Goal: Find specific page/section: Find specific page/section

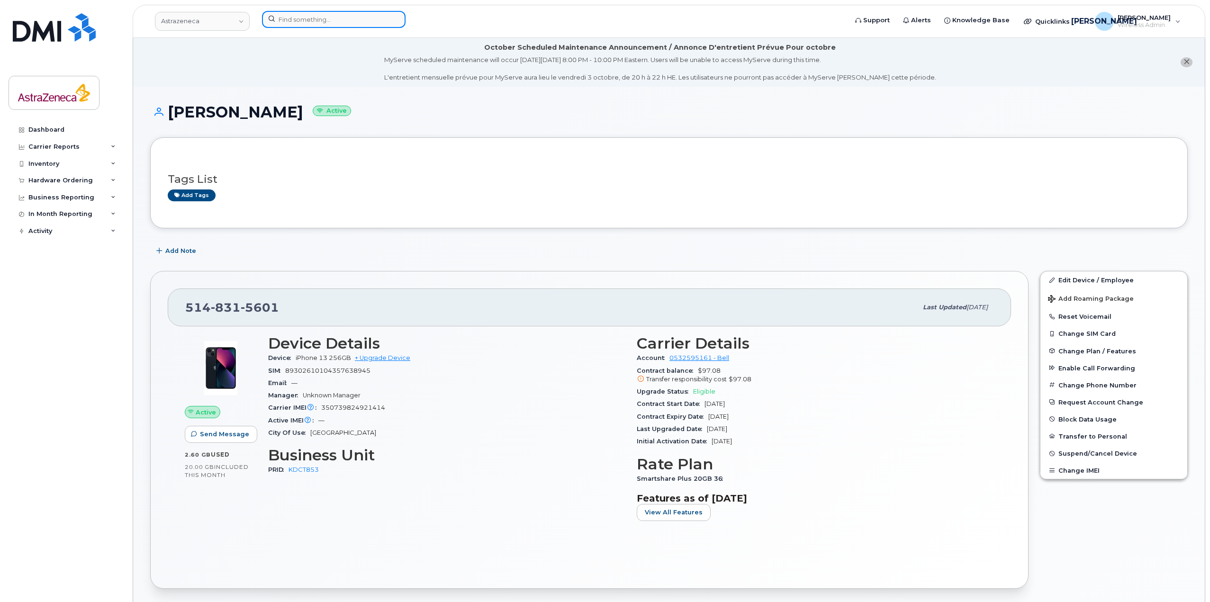
click at [323, 17] on input at bounding box center [334, 19] width 144 height 17
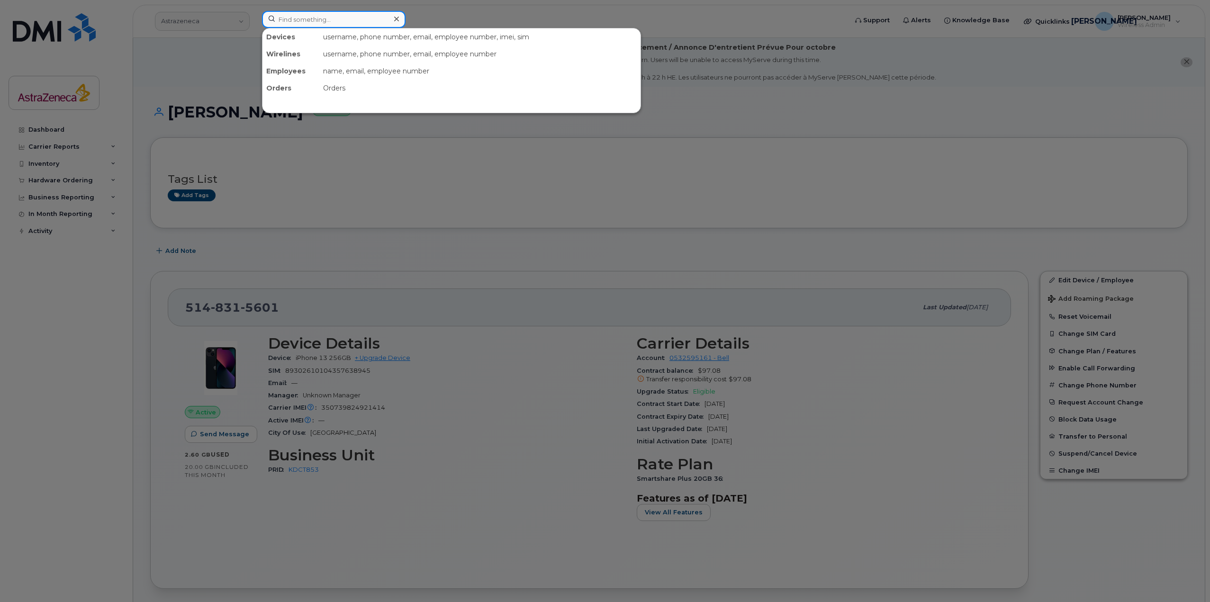
click at [339, 18] on input at bounding box center [334, 19] width 144 height 17
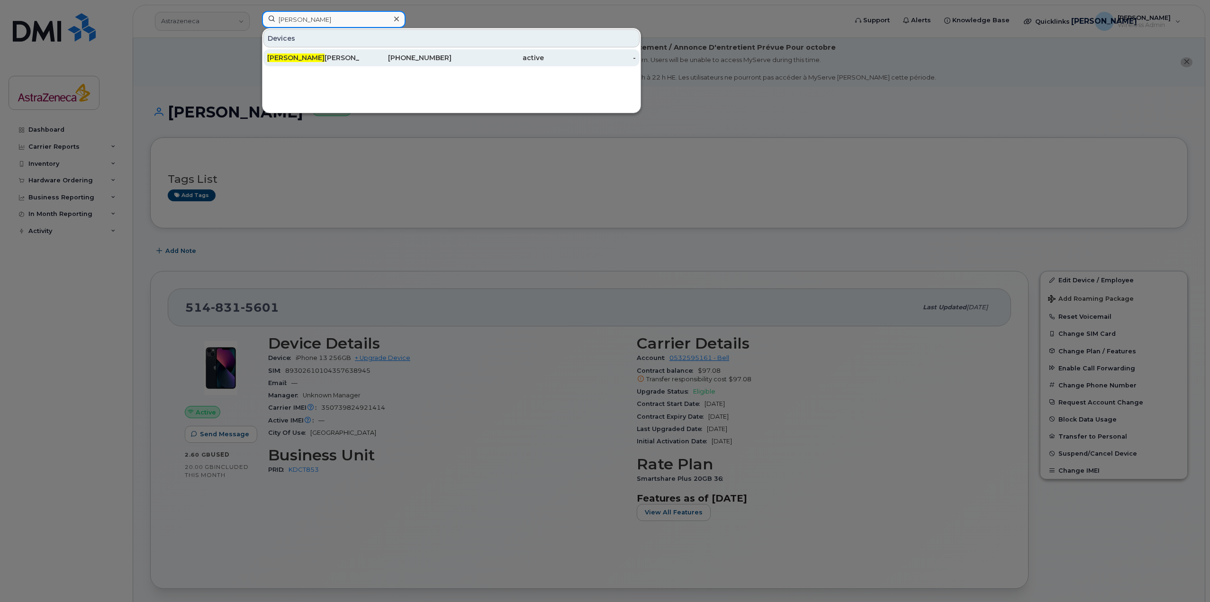
type input "[PERSON_NAME]"
click at [336, 65] on div "Rajkamal Kalsi" at bounding box center [313, 57] width 92 height 17
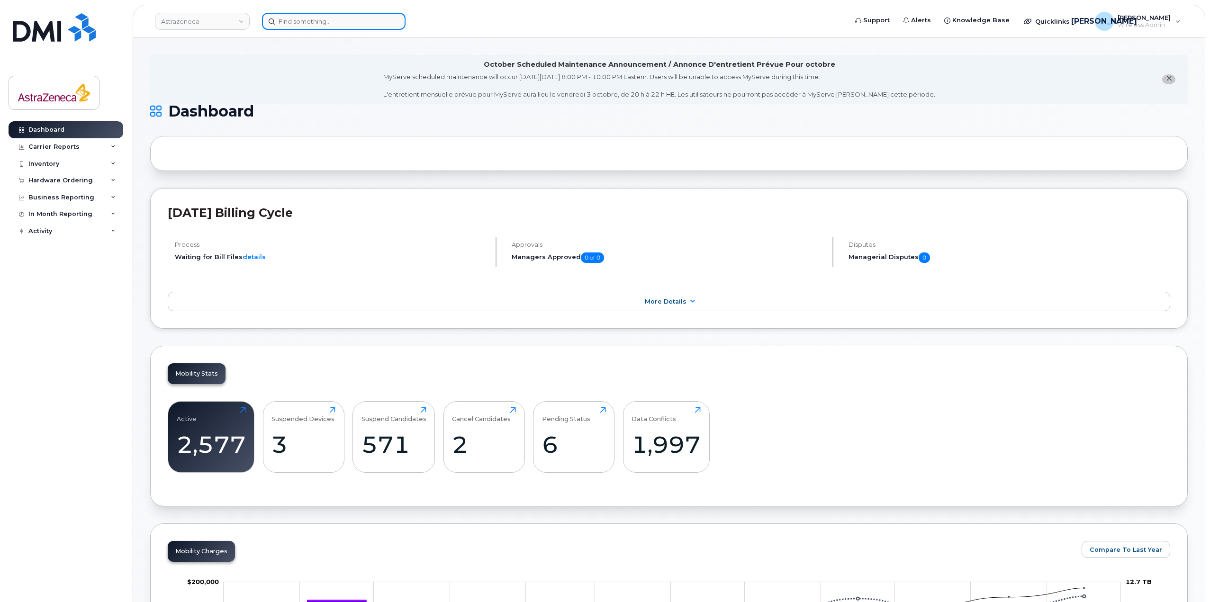
click at [361, 23] on input at bounding box center [334, 21] width 144 height 17
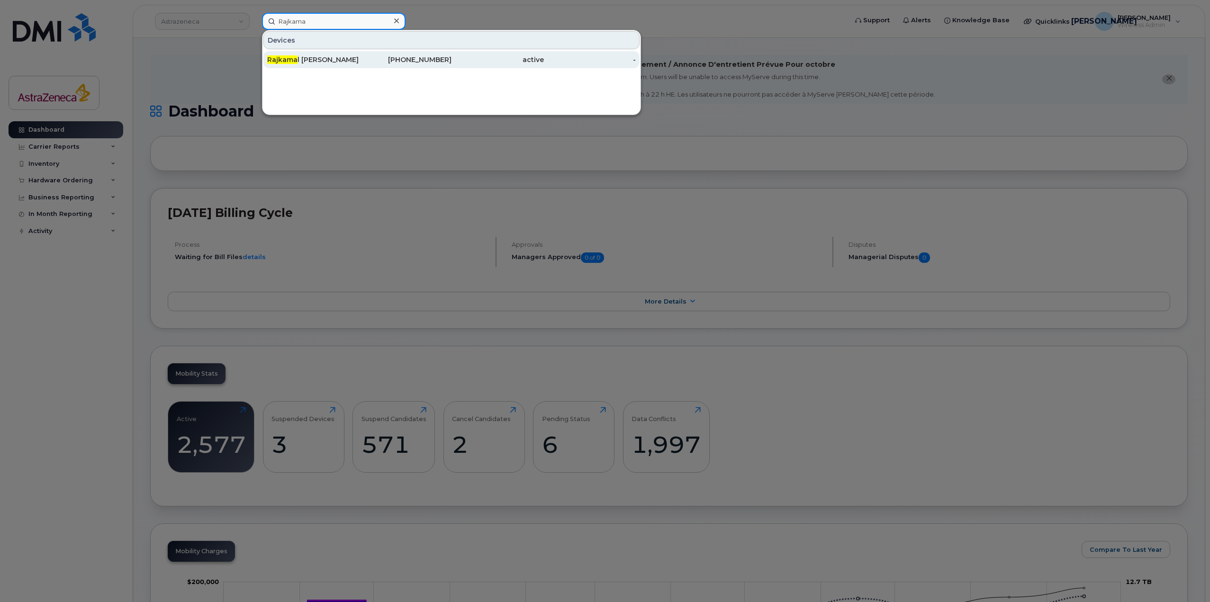
type input "Rajkama"
click at [483, 68] on div "active" at bounding box center [498, 59] width 92 height 17
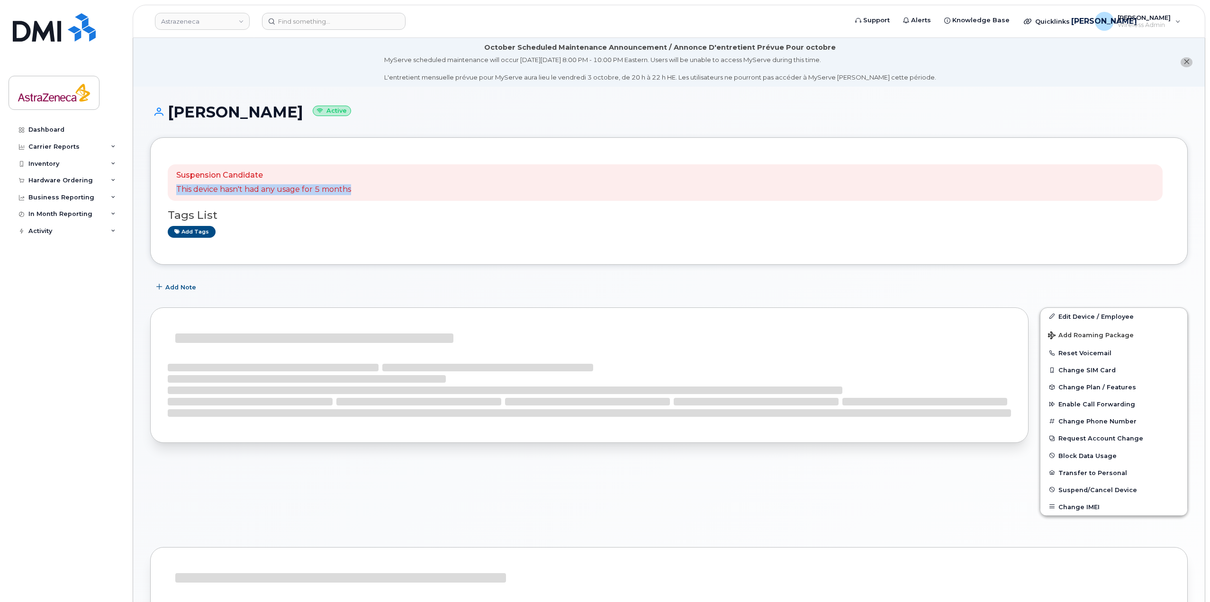
drag, startPoint x: 415, startPoint y: 198, endPoint x: 172, endPoint y: 195, distance: 242.1
click at [172, 195] on div "Suspension Candidate This device hasn't had any usage for 5 months" at bounding box center [665, 182] width 995 height 37
click at [459, 198] on div "Suspension Candidate This device hasn't had any usage for 5 months" at bounding box center [665, 182] width 995 height 37
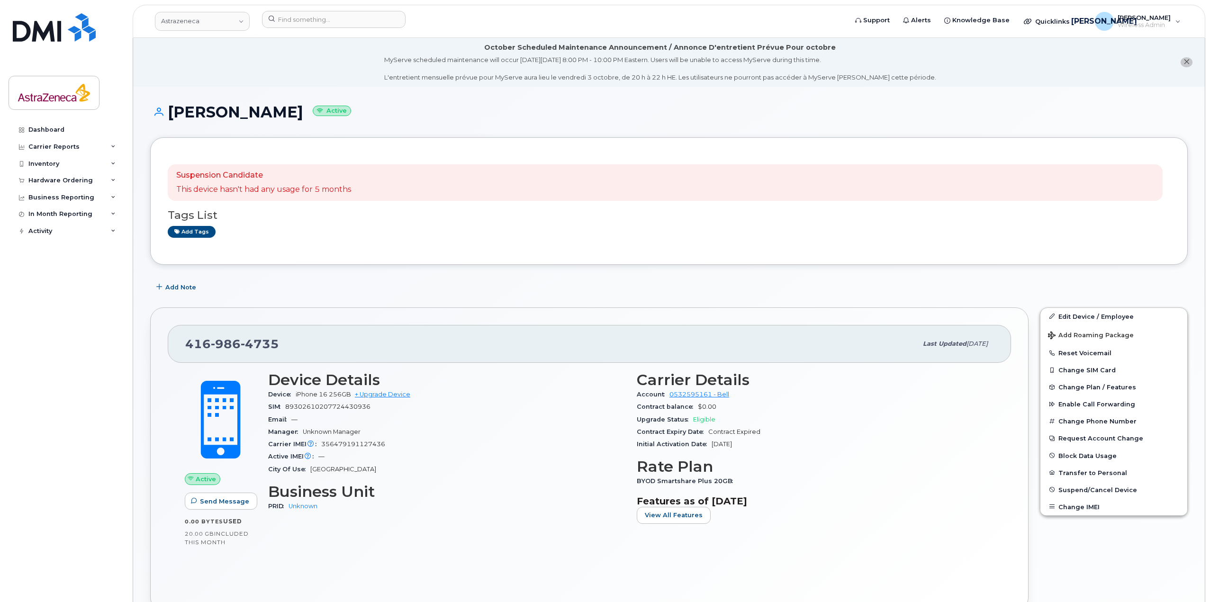
drag, startPoint x: 199, startPoint y: 118, endPoint x: 193, endPoint y: 116, distance: 6.4
click at [193, 116] on h1 "Rajkamal Kalsi Active" at bounding box center [669, 112] width 1038 height 17
click at [195, 115] on h1 "Rajkamal Kalsi Active" at bounding box center [669, 112] width 1038 height 17
drag, startPoint x: 166, startPoint y: 113, endPoint x: 246, endPoint y: 113, distance: 80.5
click at [246, 113] on h1 "Rajkamal Kalsi Active" at bounding box center [669, 112] width 1038 height 17
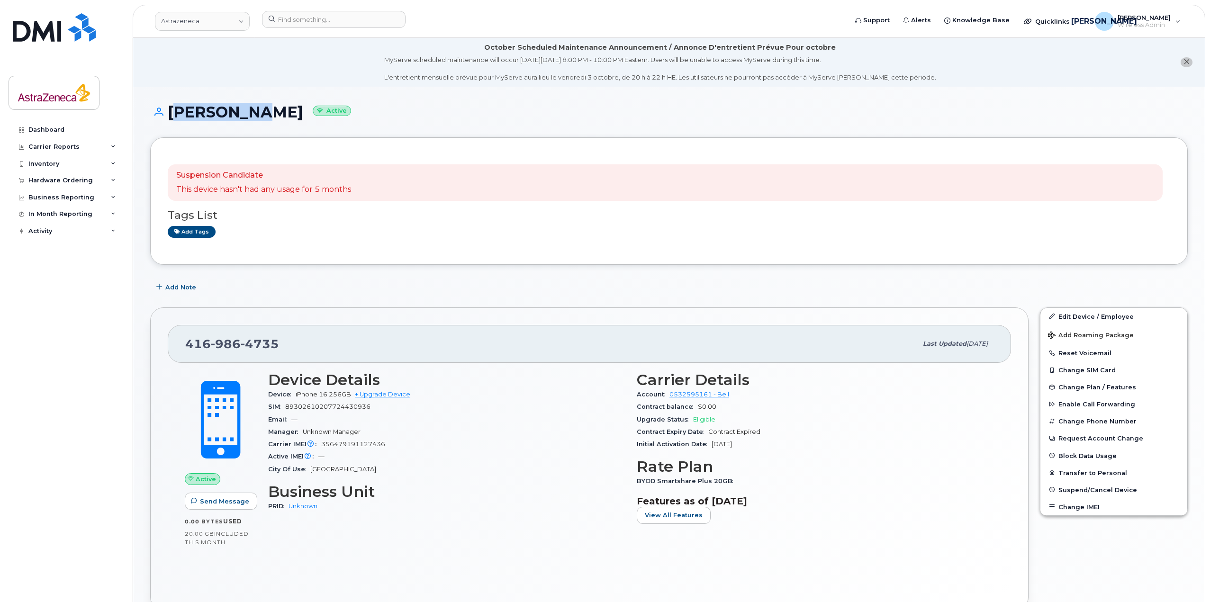
click at [241, 114] on h1 "Rajkamal Kalsi Active" at bounding box center [669, 112] width 1038 height 17
drag, startPoint x: 167, startPoint y: 113, endPoint x: 241, endPoint y: 115, distance: 73.9
click at [241, 115] on h1 "Rajkamal Kalsi Active" at bounding box center [669, 112] width 1038 height 17
click at [190, 117] on h1 "Rajkamal Kalsi Active" at bounding box center [669, 112] width 1038 height 17
drag, startPoint x: 166, startPoint y: 116, endPoint x: 240, endPoint y: 118, distance: 73.5
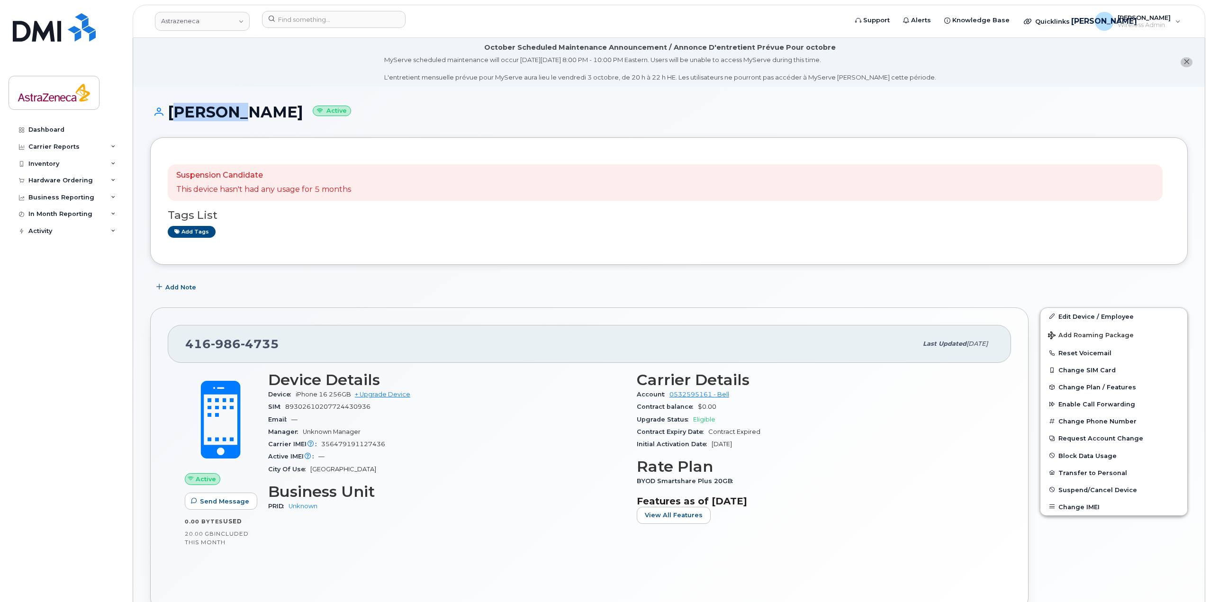
click at [240, 118] on h1 "Rajkamal Kalsi Active" at bounding box center [669, 112] width 1038 height 17
drag, startPoint x: 170, startPoint y: 110, endPoint x: 191, endPoint y: 112, distance: 21.9
click at [191, 112] on h1 "Rajkamal Kalsi Active" at bounding box center [669, 112] width 1038 height 17
click at [163, 117] on h1 "Rajkamal Kalsi Active" at bounding box center [669, 112] width 1038 height 17
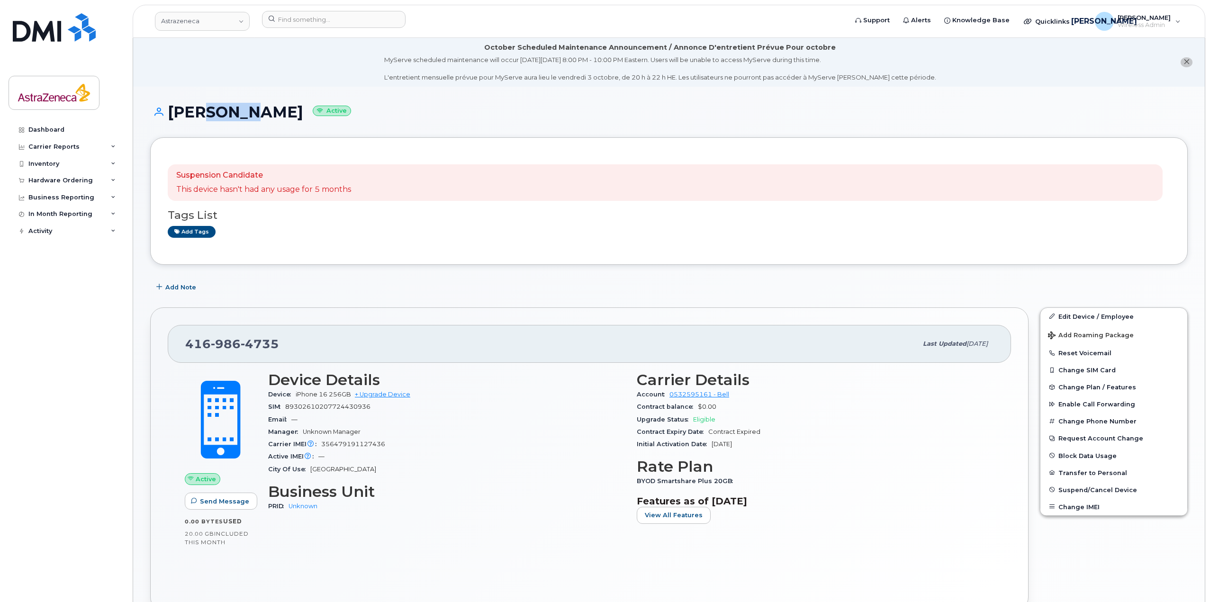
drag, startPoint x: 194, startPoint y: 115, endPoint x: 242, endPoint y: 116, distance: 47.9
click at [242, 116] on h1 "Rajkamal Kalsi Active" at bounding box center [669, 112] width 1038 height 17
click at [252, 115] on h1 "Rajkamal Kalsi Active" at bounding box center [669, 112] width 1038 height 17
drag, startPoint x: 244, startPoint y: 114, endPoint x: 297, endPoint y: 114, distance: 53.1
click at [297, 114] on h1 "Rajkamal Kalsi Active" at bounding box center [669, 112] width 1038 height 17
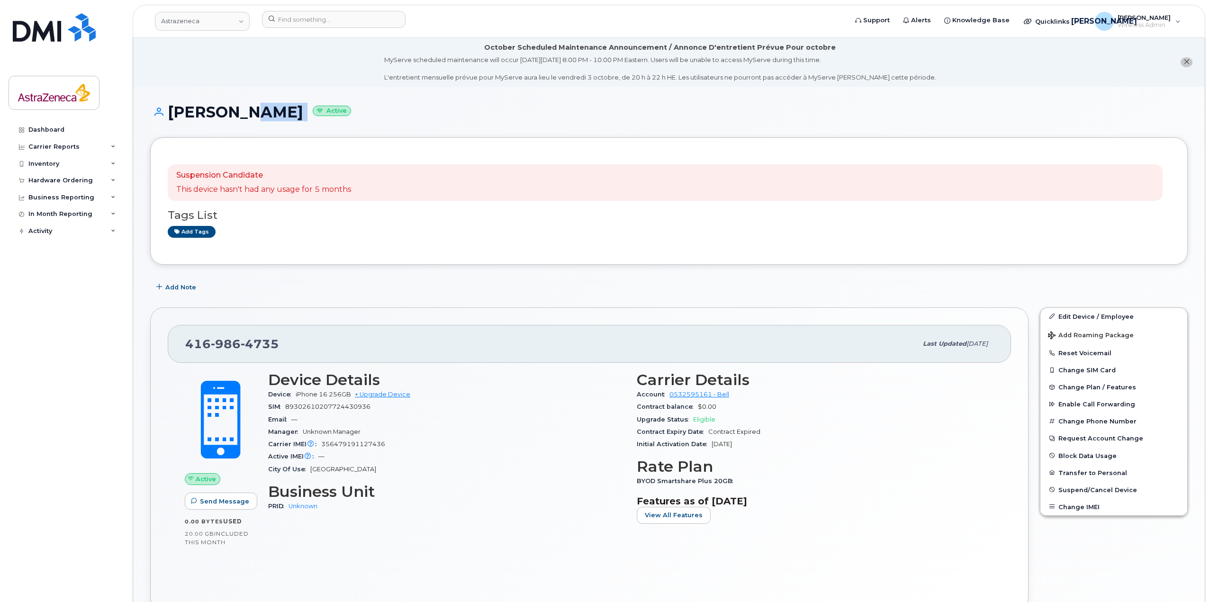
click at [289, 114] on h1 "Rajkamal Kalsi Active" at bounding box center [669, 112] width 1038 height 17
drag, startPoint x: 244, startPoint y: 113, endPoint x: 281, endPoint y: 112, distance: 37.0
click at [281, 112] on h1 "Rajkamal Kalsi Active" at bounding box center [669, 112] width 1038 height 17
click at [273, 115] on h1 "Rajkamal Kalsi Active" at bounding box center [669, 112] width 1038 height 17
drag, startPoint x: 215, startPoint y: 112, endPoint x: 287, endPoint y: 111, distance: 72.5
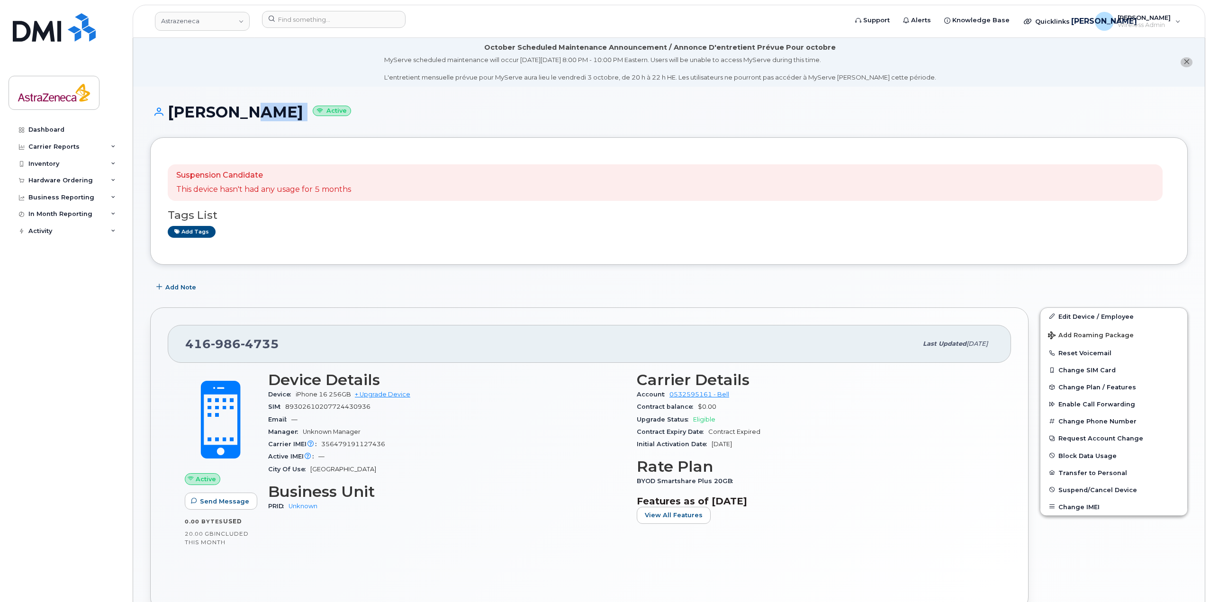
click at [287, 111] on h1 "Rajkamal Kalsi Active" at bounding box center [669, 112] width 1038 height 17
copy h1 "Rajkamal Kalsi"
click at [239, 340] on span "986" at bounding box center [226, 344] width 30 height 14
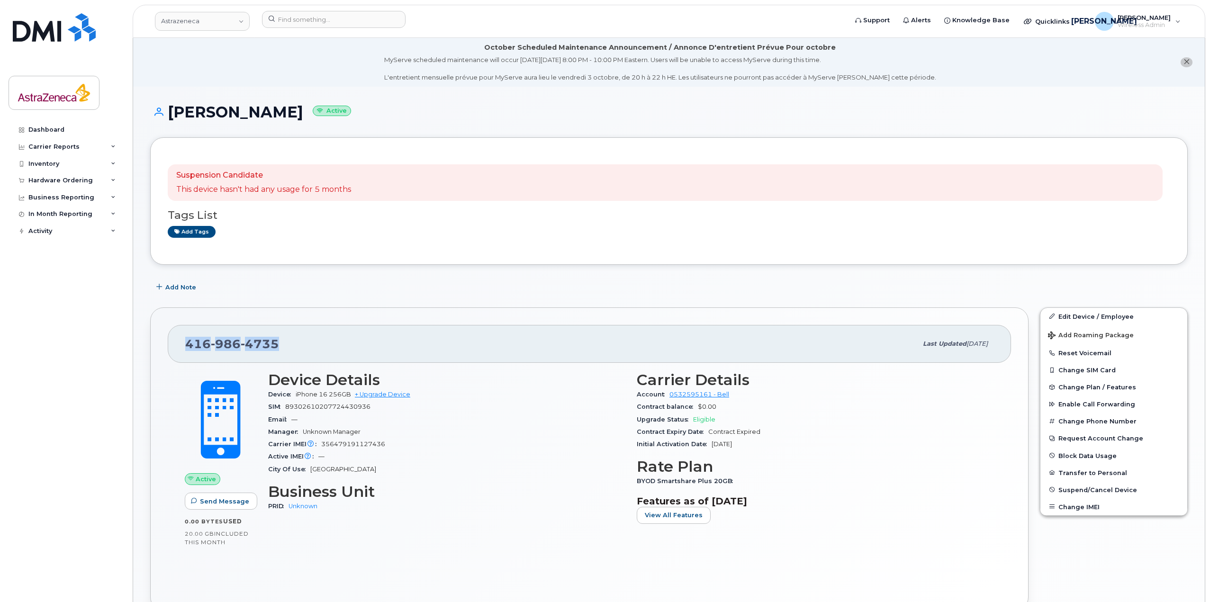
copy span "416 986 4735"
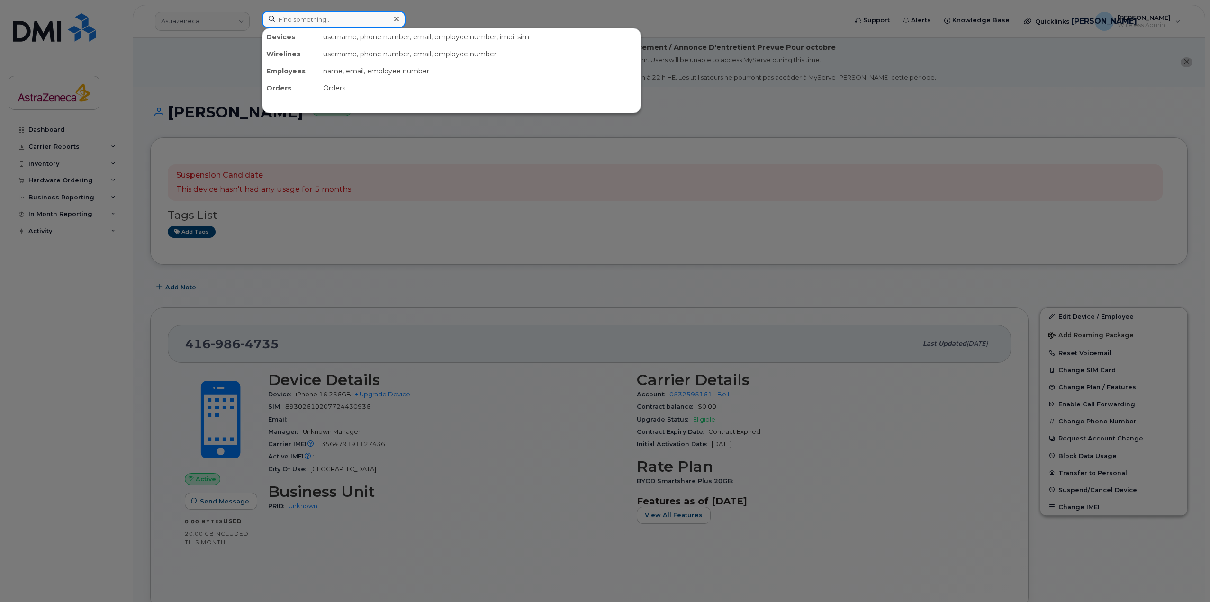
click at [347, 21] on input at bounding box center [334, 19] width 144 height 17
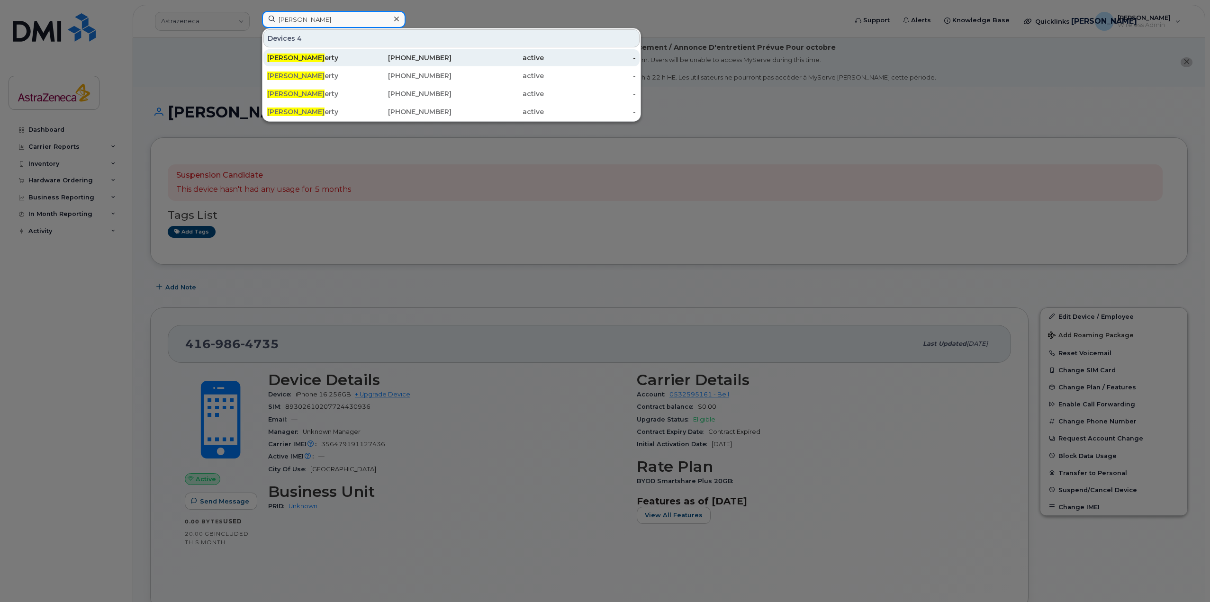
type input "michelle doh"
drag, startPoint x: 372, startPoint y: 57, endPoint x: 450, endPoint y: 136, distance: 110.9
click at [372, 57] on div "416-948-5745" at bounding box center [406, 57] width 92 height 9
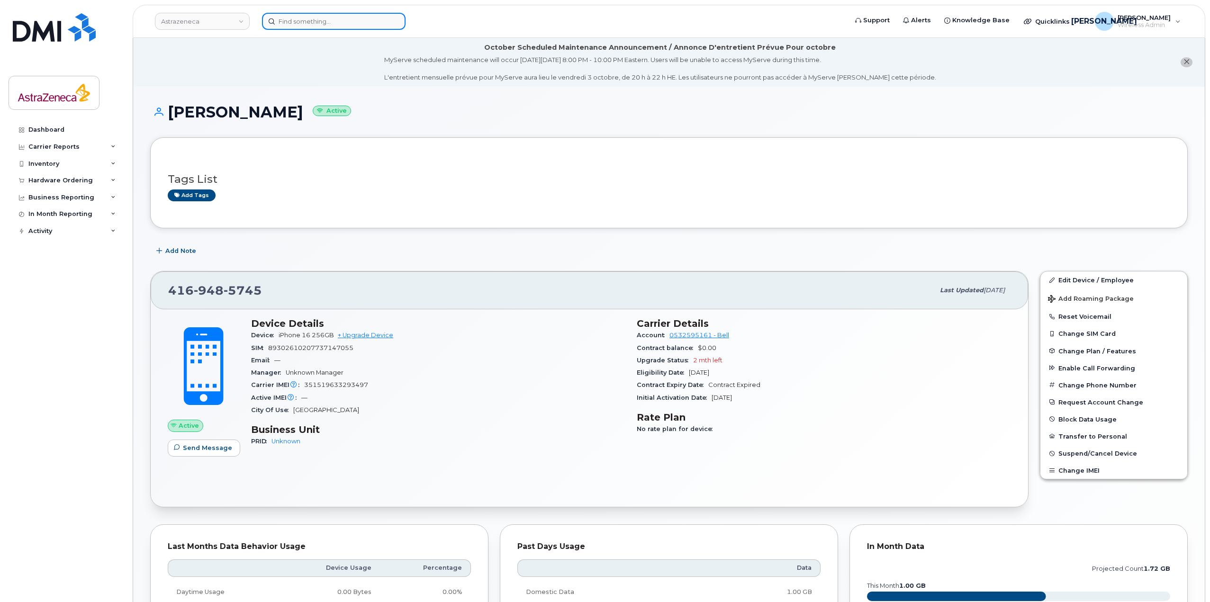
click at [339, 16] on input at bounding box center [334, 21] width 144 height 17
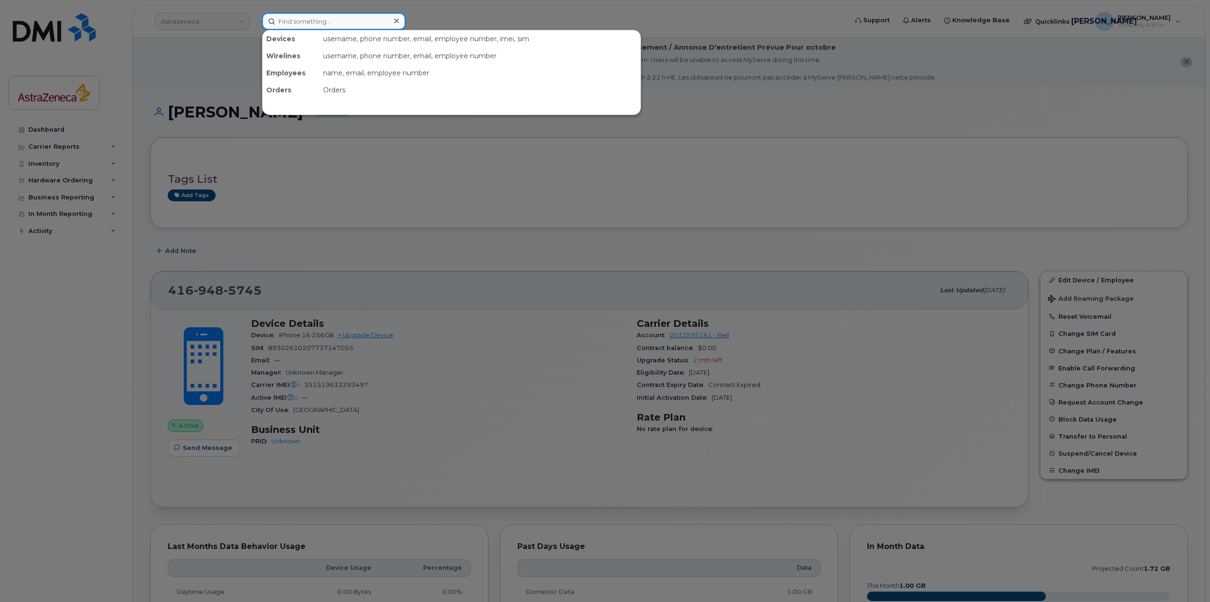
paste input "[PERSON_NAME]"
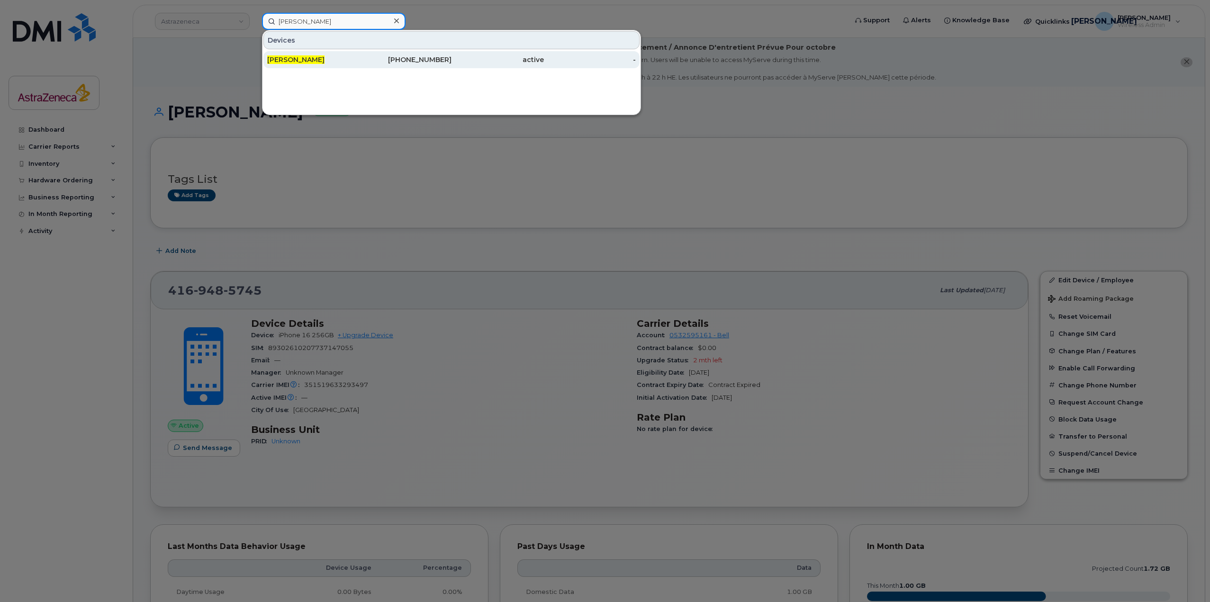
type input "[PERSON_NAME]"
click at [351, 63] on div "[PERSON_NAME]" at bounding box center [313, 59] width 92 height 9
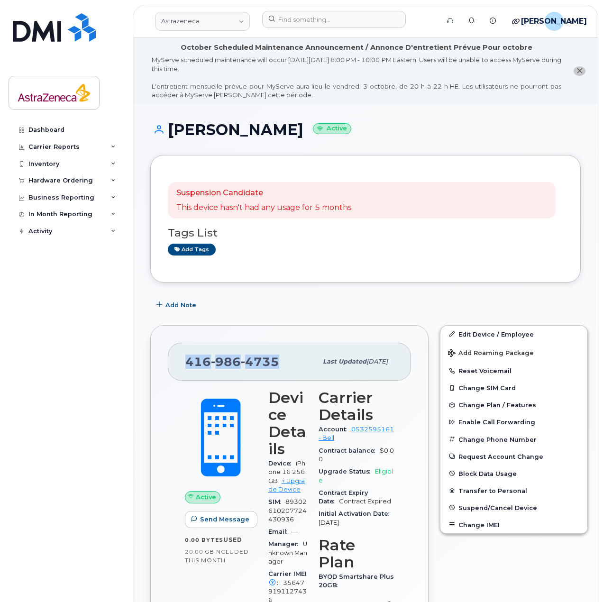
drag, startPoint x: 280, startPoint y: 359, endPoint x: 179, endPoint y: 364, distance: 101.1
click at [179, 364] on div "[PHONE_NUMBER] Last updated [DATE]" at bounding box center [289, 362] width 243 height 38
copy span "416 986 4735"
click at [286, 24] on input at bounding box center [334, 19] width 144 height 17
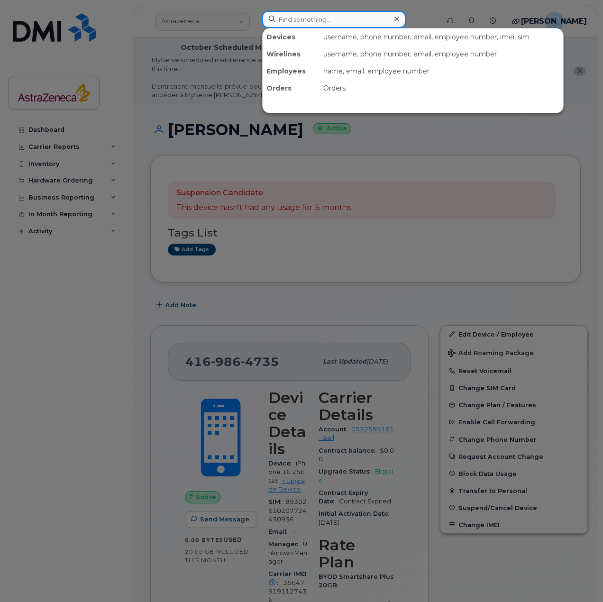
paste input "4169864735"
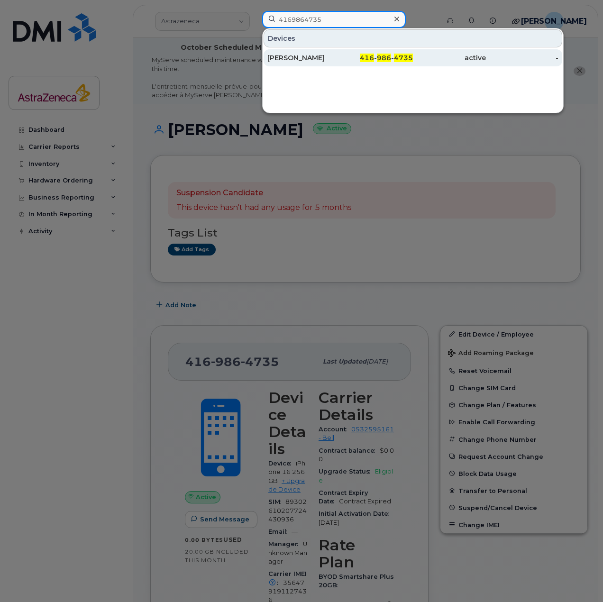
type input "4169864735"
click at [326, 55] on div "Rajkamal Kalsi" at bounding box center [303, 57] width 73 height 9
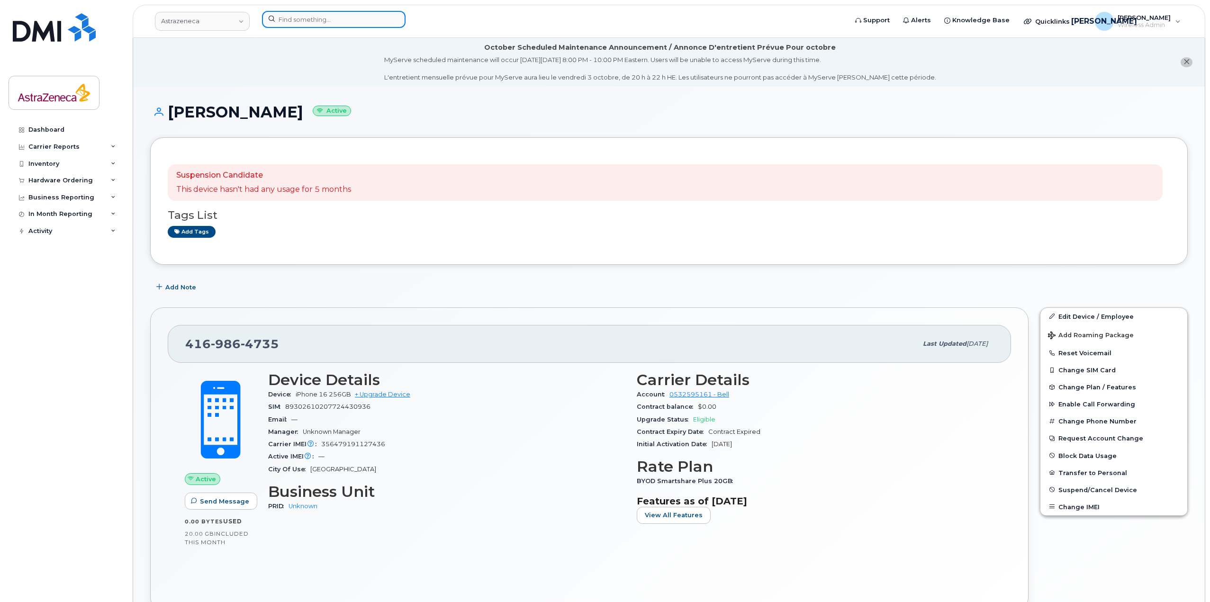
click at [317, 14] on input at bounding box center [334, 19] width 144 height 17
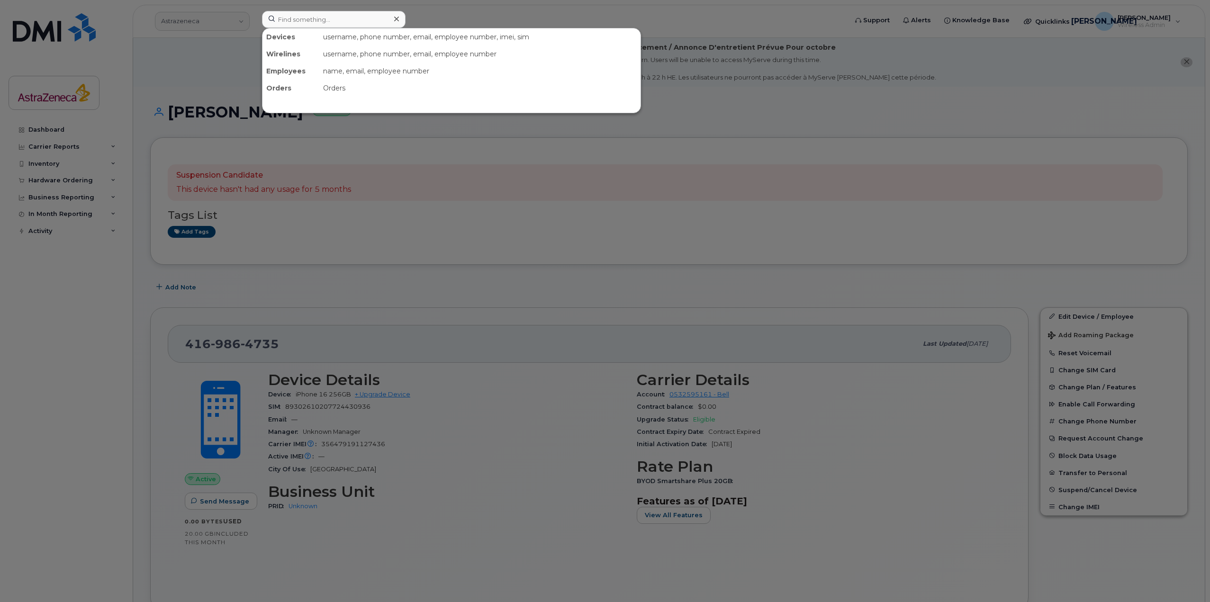
click at [323, 162] on div at bounding box center [605, 301] width 1210 height 602
click at [319, 21] on input at bounding box center [334, 19] width 144 height 17
click at [557, 340] on div at bounding box center [605, 301] width 1210 height 602
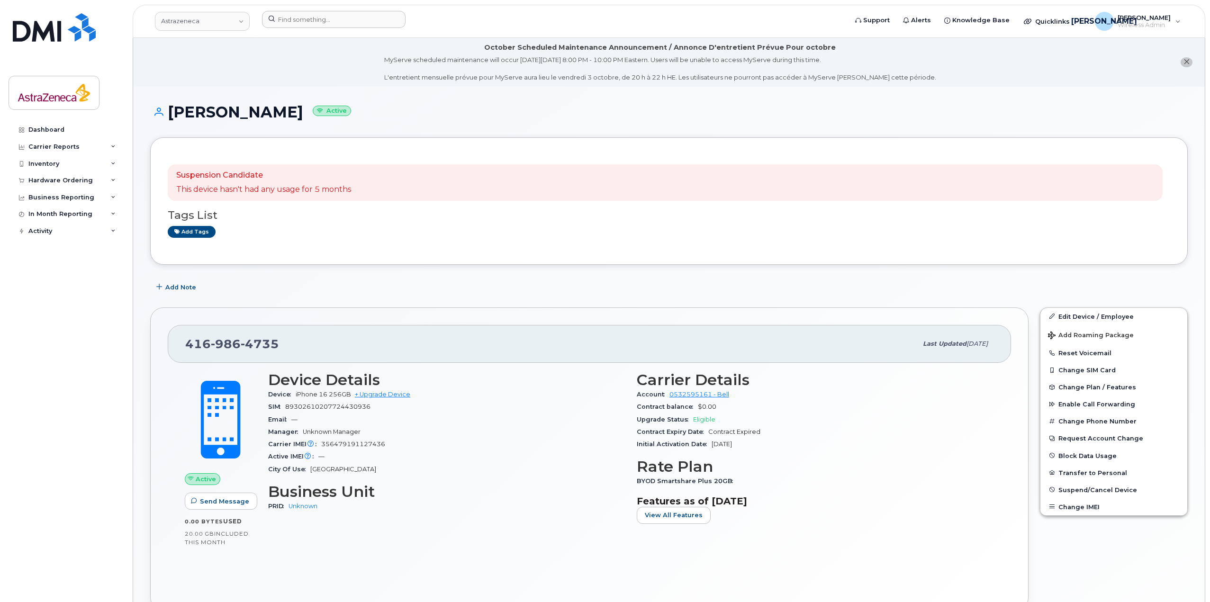
drag, startPoint x: 807, startPoint y: 441, endPoint x: 610, endPoint y: 386, distance: 205.2
click at [602, 386] on div "Device Details Device iPhone 16 256GB + Upgrade Device SIM 89302610207724430936…" at bounding box center [630, 452] width 737 height 172
click at [602, 388] on h3 "Device Details" at bounding box center [446, 379] width 357 height 17
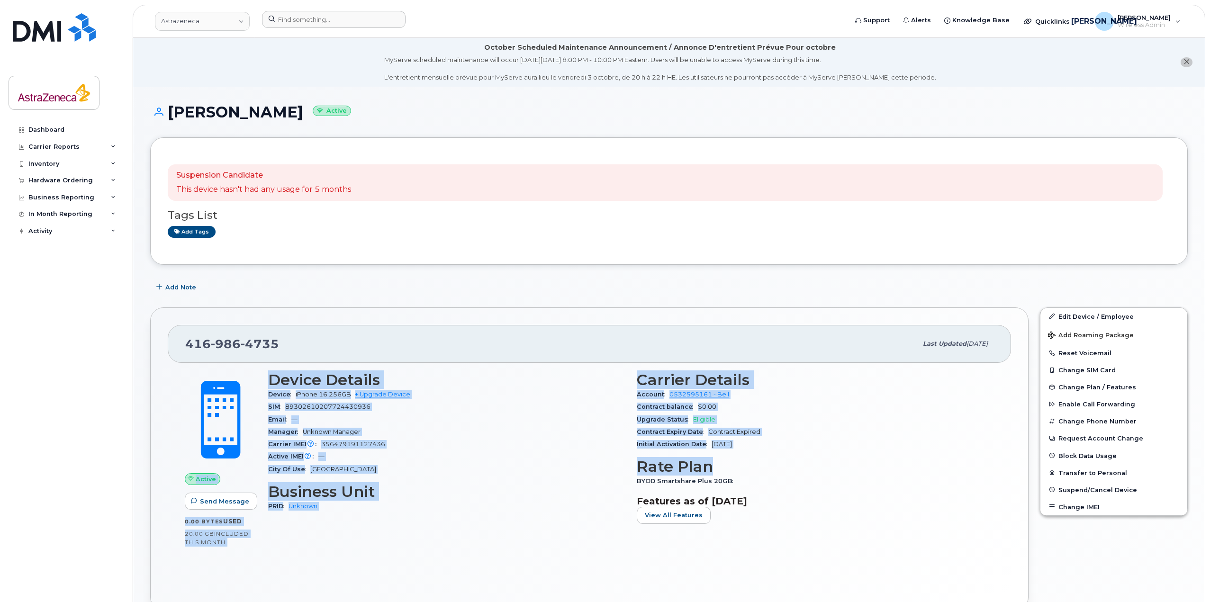
drag, startPoint x: 256, startPoint y: 380, endPoint x: 767, endPoint y: 461, distance: 517.2
click at [602, 461] on div "Active Send Message 0.00 Bytes  used 20.00 GB  included this month Device Detai…" at bounding box center [589, 461] width 821 height 190
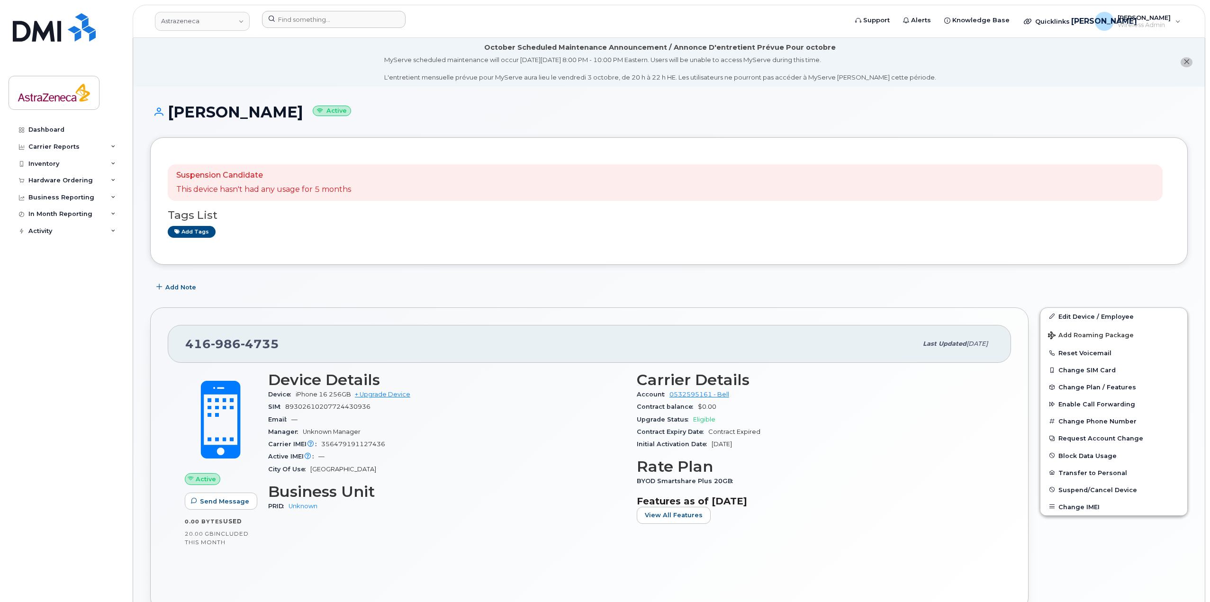
click at [602, 505] on h3 "Features as of [DATE]" at bounding box center [815, 501] width 357 height 11
click at [377, 17] on input at bounding box center [334, 19] width 144 height 17
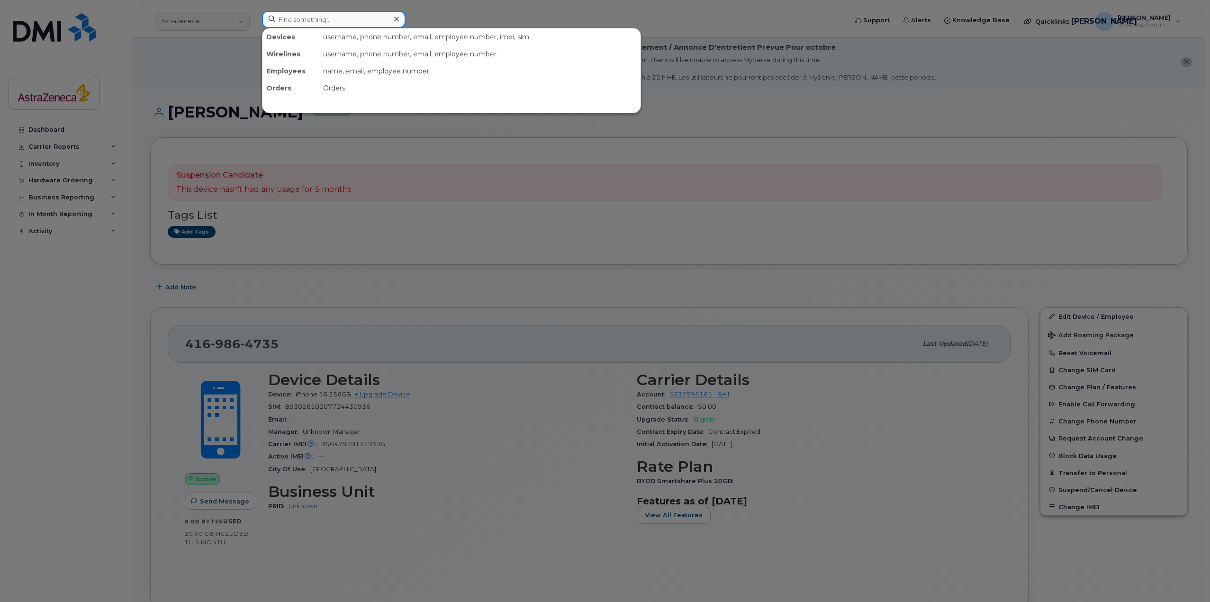
paste input "4033927872"
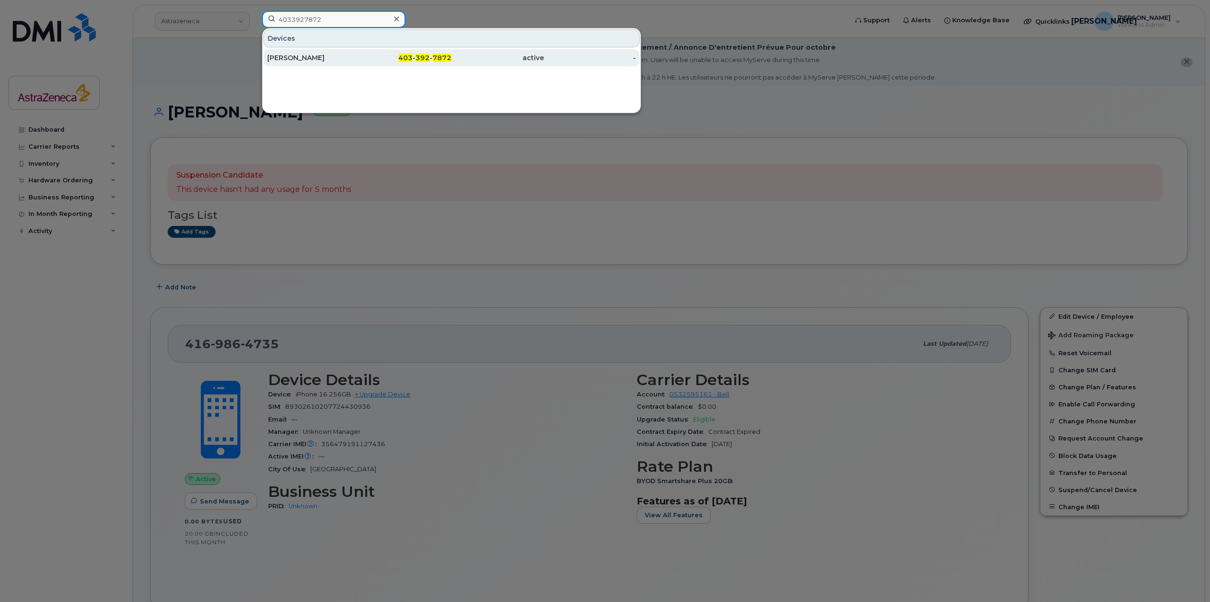
type input "4033927872"
click at [358, 59] on div "Craig Erion" at bounding box center [313, 57] width 92 height 9
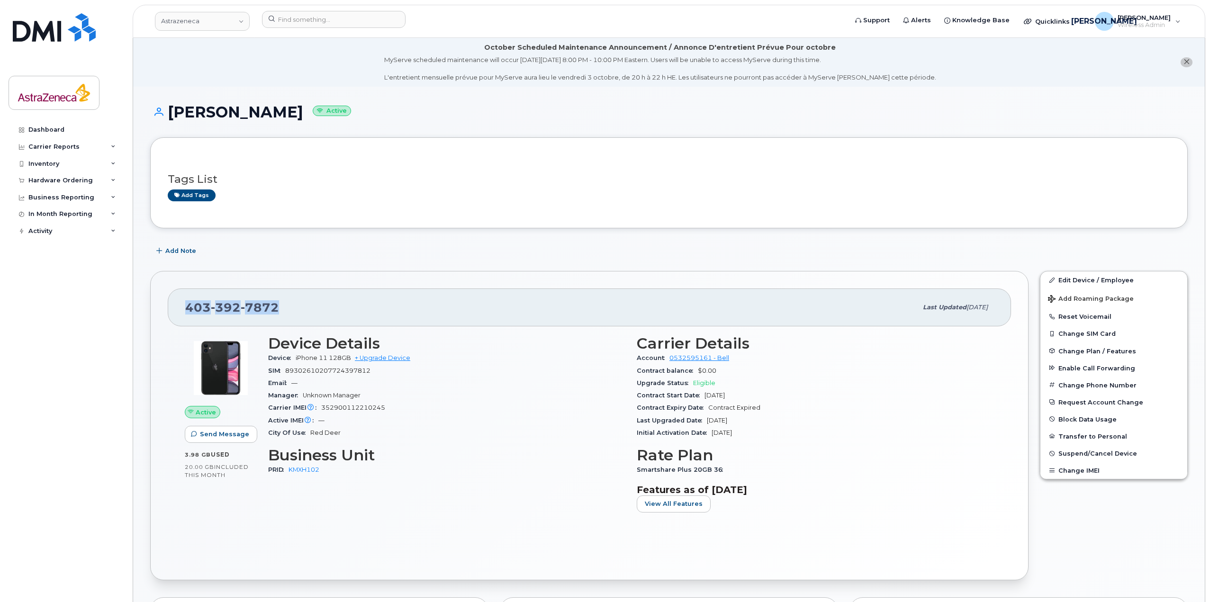
drag, startPoint x: 250, startPoint y: 307, endPoint x: 185, endPoint y: 303, distance: 65.0
click at [185, 303] on div "[PHONE_NUMBER]" at bounding box center [551, 308] width 732 height 20
click at [321, 303] on div "[PHONE_NUMBER]" at bounding box center [551, 308] width 732 height 20
drag, startPoint x: 301, startPoint y: 306, endPoint x: 198, endPoint y: 315, distance: 103.2
click at [198, 315] on div "[PHONE_NUMBER]" at bounding box center [551, 308] width 732 height 20
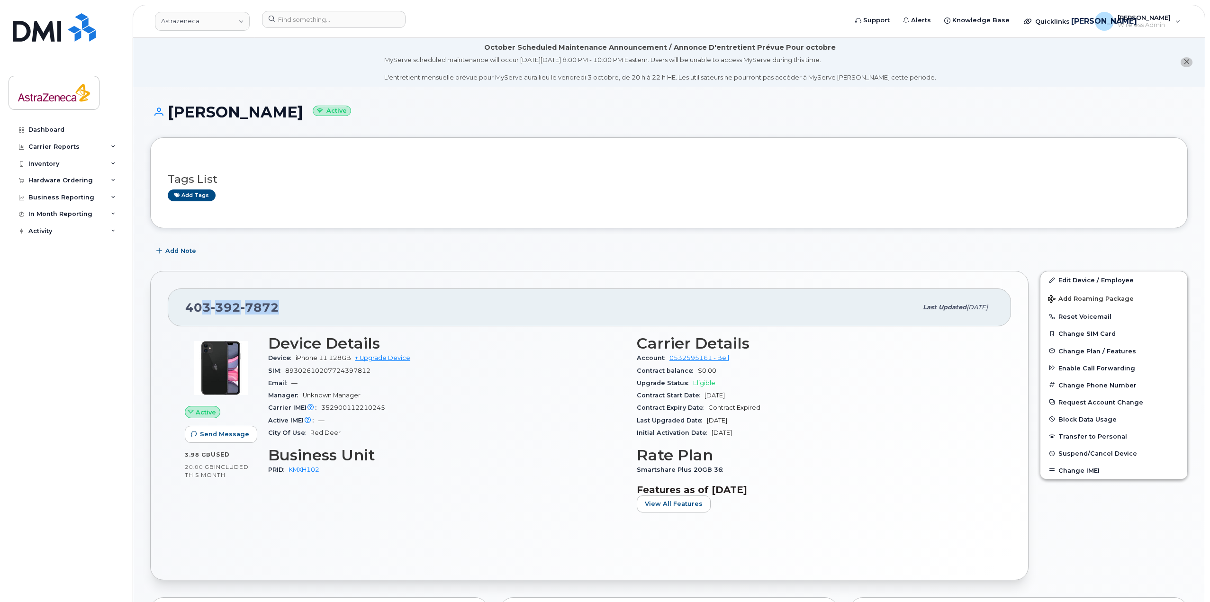
click at [199, 315] on span "403 392 7872" at bounding box center [232, 307] width 94 height 14
click at [190, 311] on span "403 392 7872" at bounding box center [232, 307] width 94 height 14
drag, startPoint x: 188, startPoint y: 309, endPoint x: 212, endPoint y: 312, distance: 24.8
click at [212, 312] on span "403 392 7872" at bounding box center [232, 307] width 94 height 14
click at [217, 311] on span "392" at bounding box center [226, 307] width 30 height 14
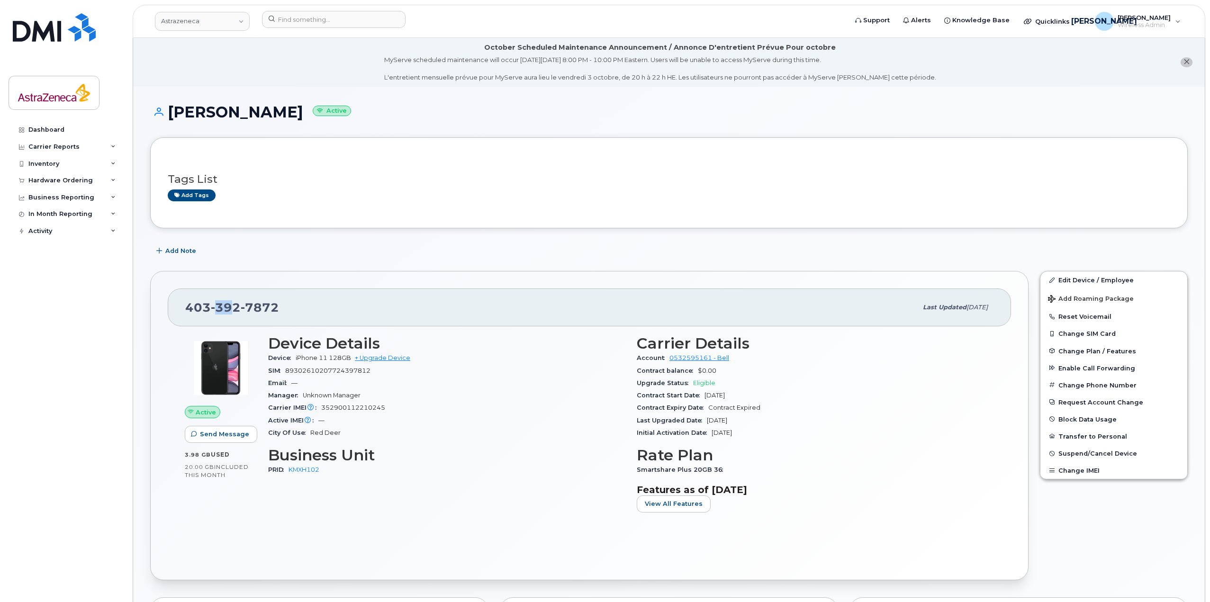
drag, startPoint x: 215, startPoint y: 310, endPoint x: 235, endPoint y: 312, distance: 20.0
click at [235, 312] on span "392" at bounding box center [226, 307] width 30 height 14
click at [238, 312] on span "392" at bounding box center [226, 307] width 30 height 14
drag, startPoint x: 247, startPoint y: 309, endPoint x: 287, endPoint y: 305, distance: 40.0
click at [287, 305] on div "403 392 7872" at bounding box center [551, 308] width 732 height 20
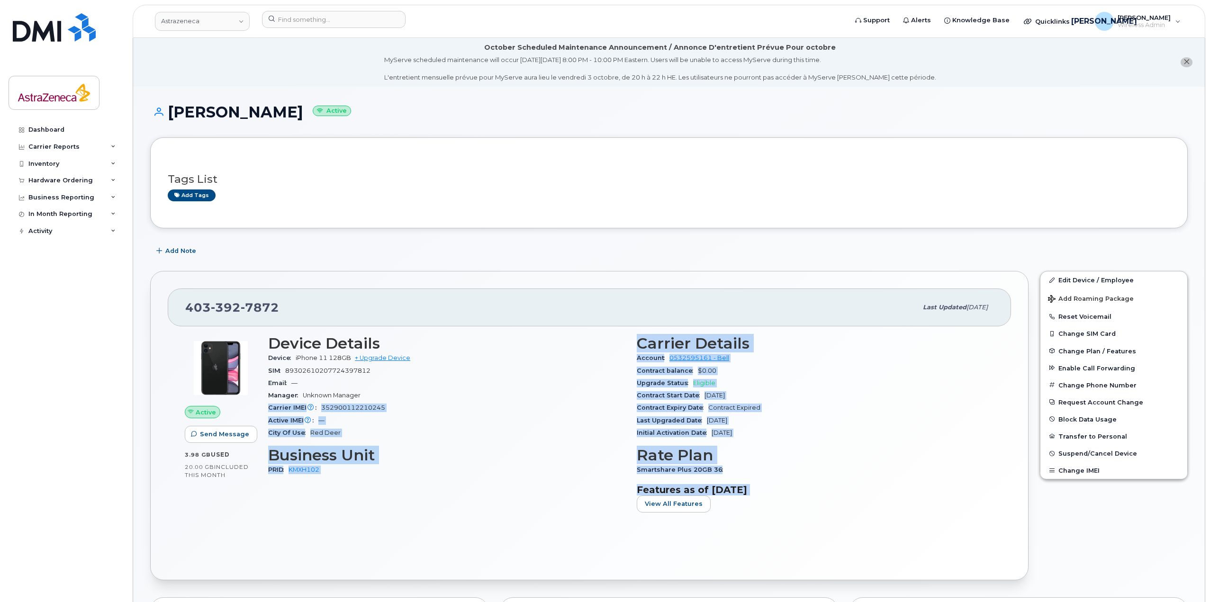
drag, startPoint x: 781, startPoint y: 491, endPoint x: 351, endPoint y: 389, distance: 442.4
click at [351, 389] on div "Device Details Device iPhone 11 128GB + Upgrade Device SIM 89302610207724397812…" at bounding box center [630, 427] width 737 height 196
click at [352, 390] on div "Manager Unknown Manager" at bounding box center [446, 395] width 357 height 12
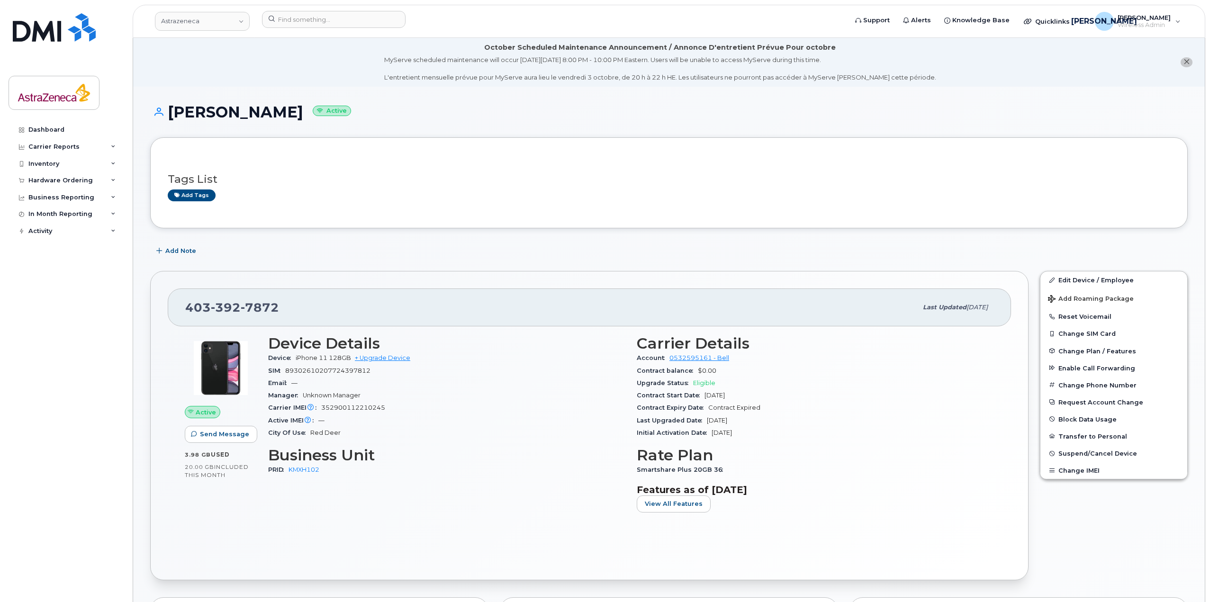
drag, startPoint x: 184, startPoint y: 311, endPoint x: 808, endPoint y: 482, distance: 647.5
click at [808, 482] on div "403 392 7872 Last updated May 22, 2025 Active Send Message 3.98 GB  used 20.00 …" at bounding box center [589, 425] width 878 height 309
click at [827, 486] on h3 "Features as of Sep 01, 2025" at bounding box center [815, 489] width 357 height 11
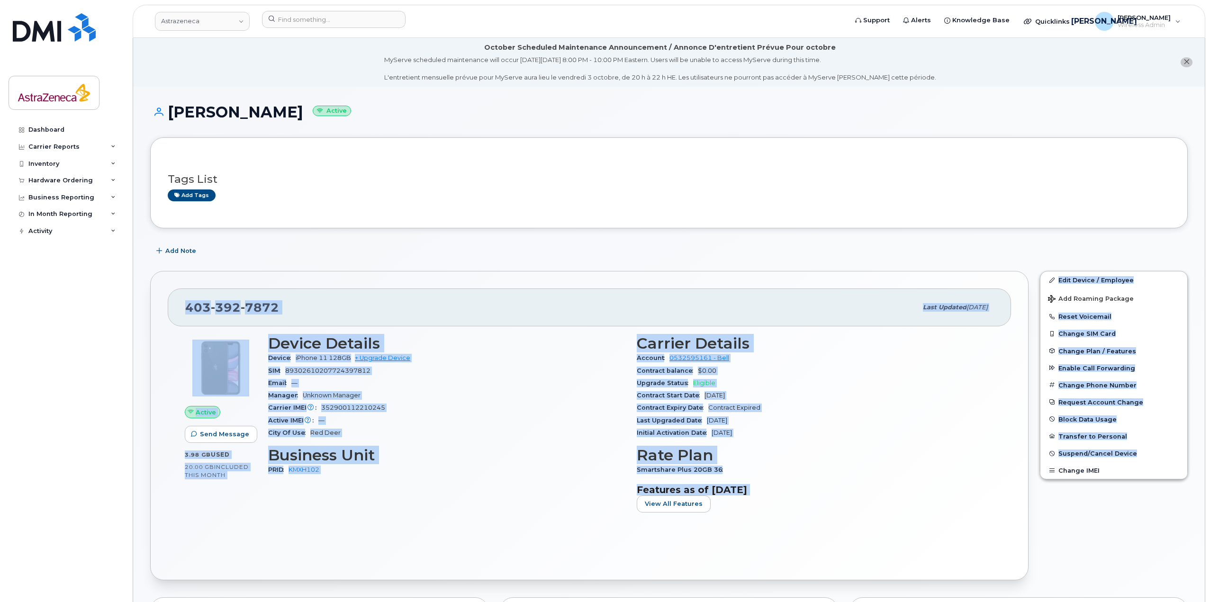
drag, startPoint x: 407, startPoint y: 327, endPoint x: 1056, endPoint y: 494, distance: 670.2
click at [1056, 494] on div "403 392 7872 Last updated May 22, 2025 Active Send Message 3.98 GB  used 20.00 …" at bounding box center [669, 425] width 1049 height 321
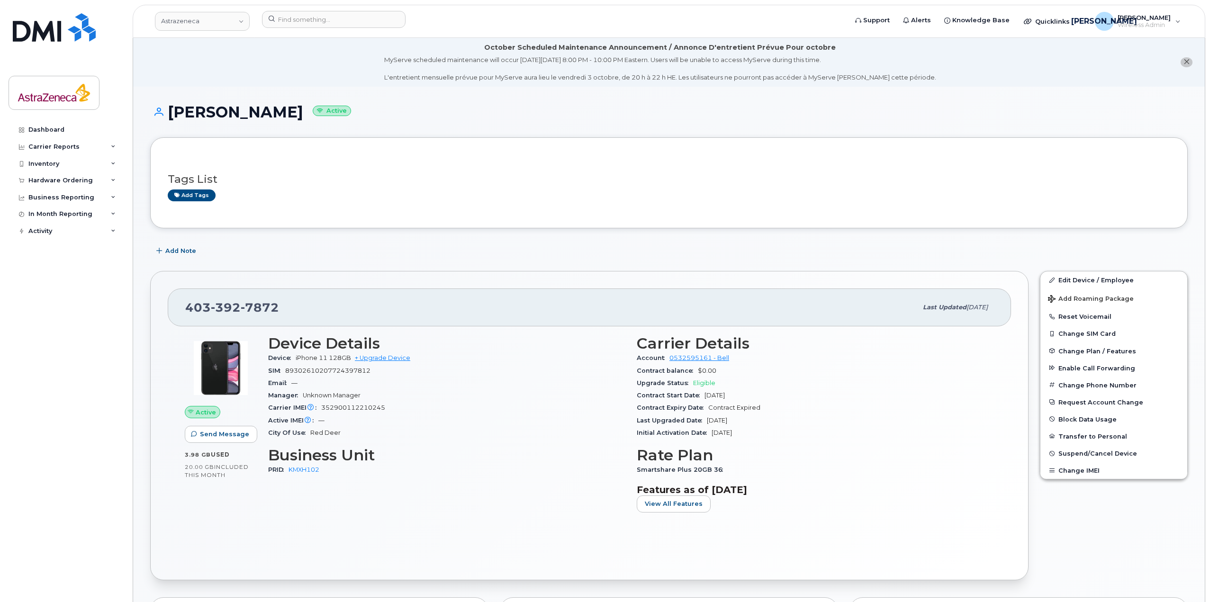
click at [1092, 563] on div "Edit Device / Employee Add Roaming Package Reset Voicemail Change SIM Card Chan…" at bounding box center [1113, 425] width 159 height 321
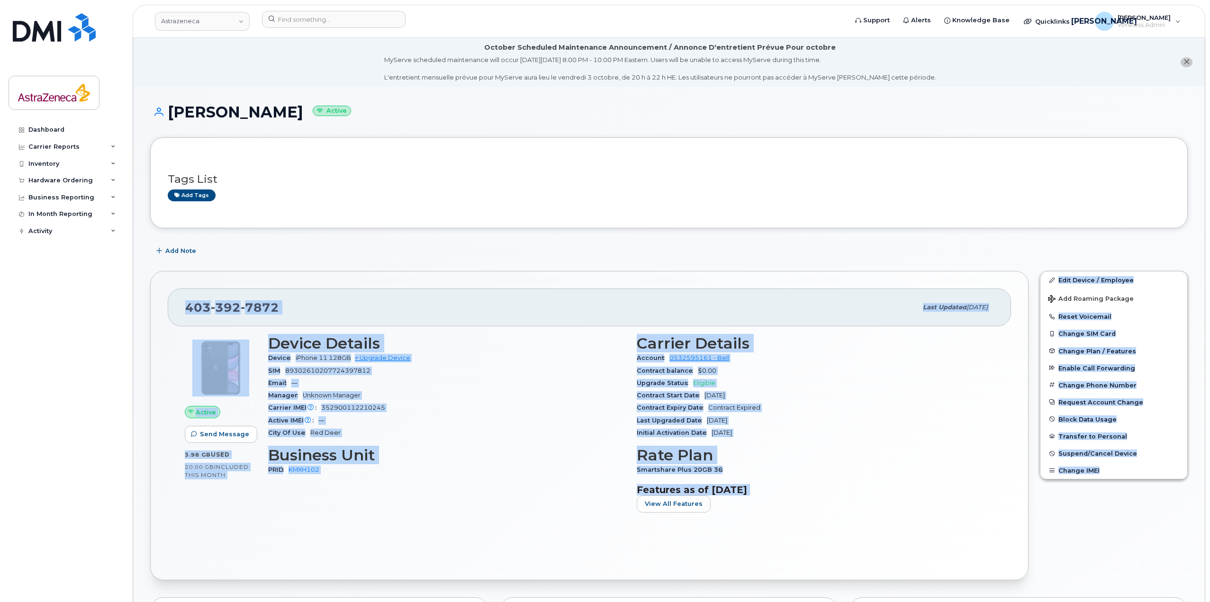
drag, startPoint x: 561, startPoint y: 371, endPoint x: 1106, endPoint y: 479, distance: 556.1
click at [1106, 479] on div "403 392 7872 Last updated May 22, 2025 Active Send Message 3.98 GB  used 20.00 …" at bounding box center [669, 425] width 1049 height 321
click at [1055, 531] on div "Edit Device / Employee Add Roaming Package Reset Voicemail Change SIM Card Chan…" at bounding box center [1113, 425] width 159 height 321
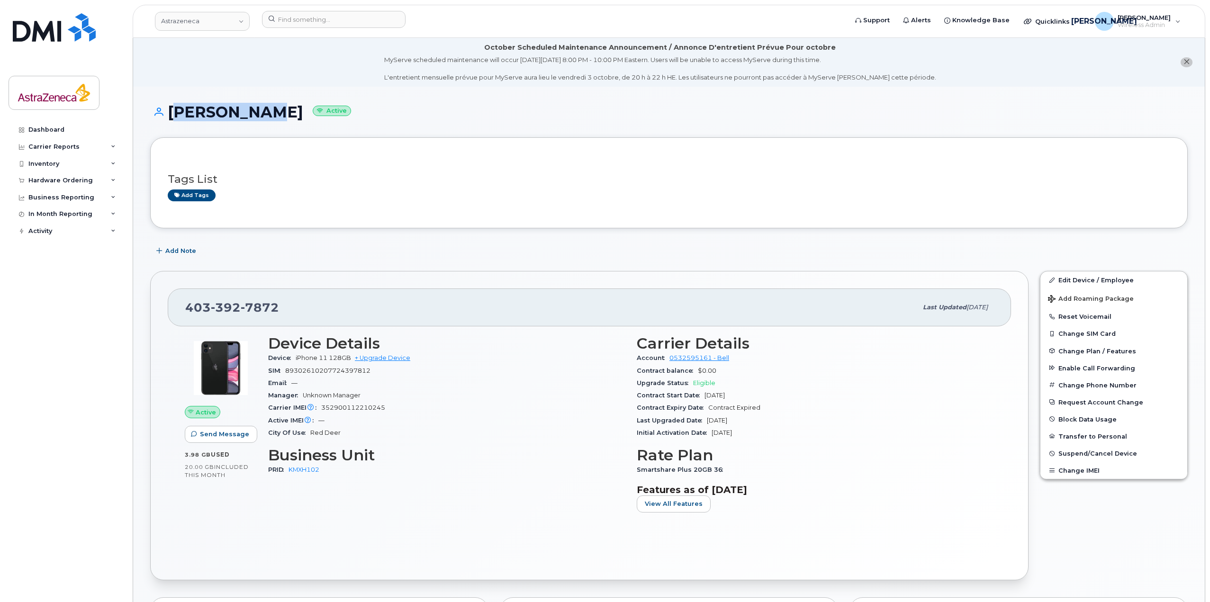
drag, startPoint x: 167, startPoint y: 110, endPoint x: 243, endPoint y: 112, distance: 75.8
click at [243, 112] on h1 "Craig Erion Active" at bounding box center [669, 112] width 1038 height 17
drag, startPoint x: 259, startPoint y: 118, endPoint x: 162, endPoint y: 109, distance: 97.5
click at [162, 109] on h1 "Craig Erion Active" at bounding box center [669, 112] width 1038 height 17
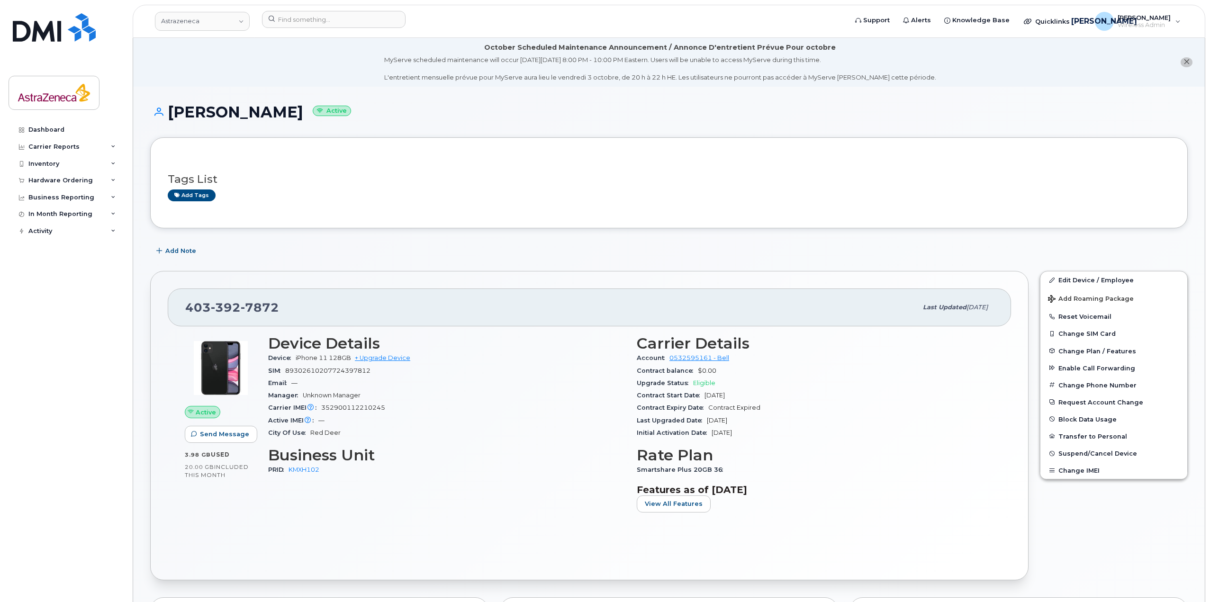
click at [282, 129] on div "Craig Erion Active" at bounding box center [669, 121] width 1038 height 34
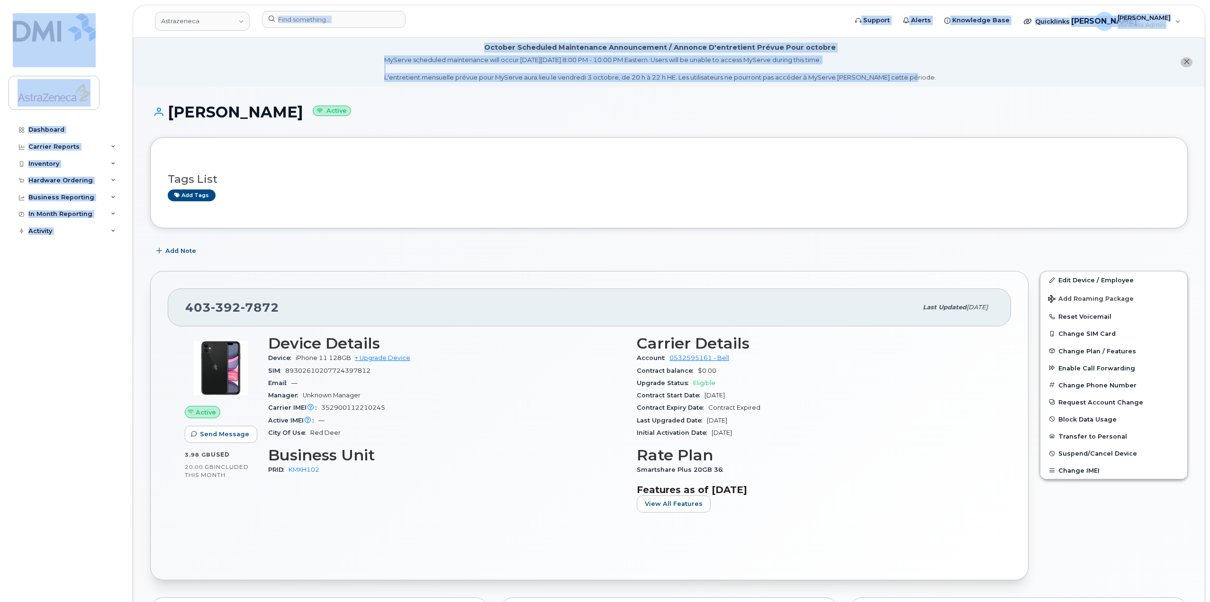
drag, startPoint x: 982, startPoint y: 78, endPoint x: 468, endPoint y: 36, distance: 515.8
click at [539, 56] on div "MyServe scheduled maintenance will occur on Friday October 3rd, 8:00 PM - 10:00…" at bounding box center [660, 68] width 552 height 27
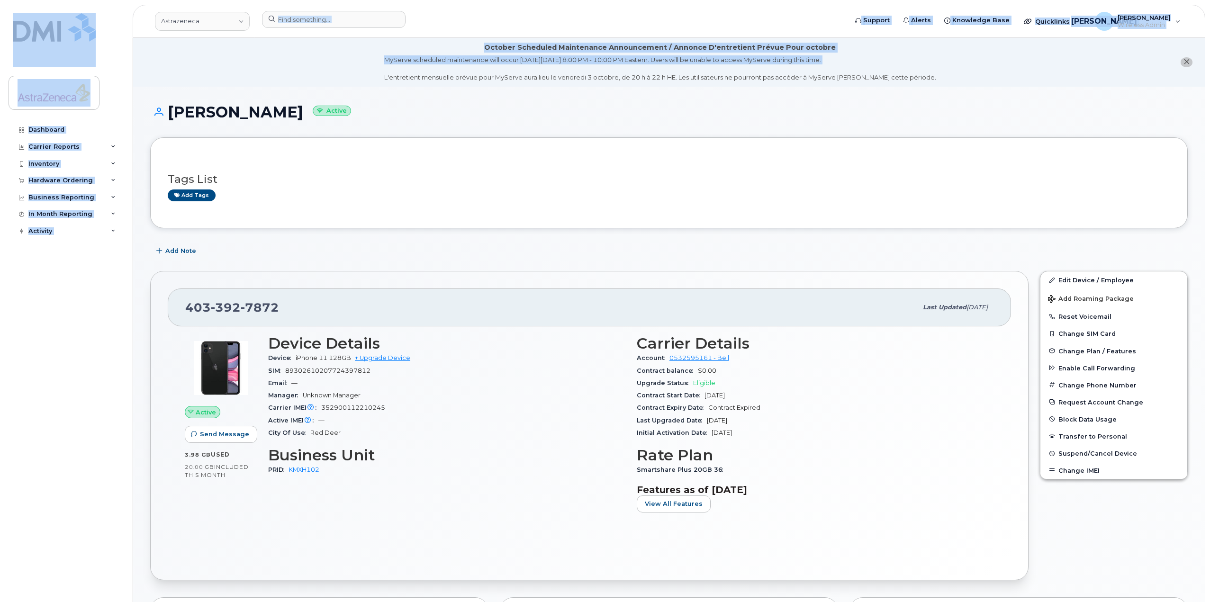
drag, startPoint x: 951, startPoint y: 70, endPoint x: 509, endPoint y: 36, distance: 442.9
click at [509, 36] on header "Astrazeneca Support Alerts Knowledge Base Quicklinks Suspend / Cancel Device Ch…" at bounding box center [669, 21] width 1073 height 33
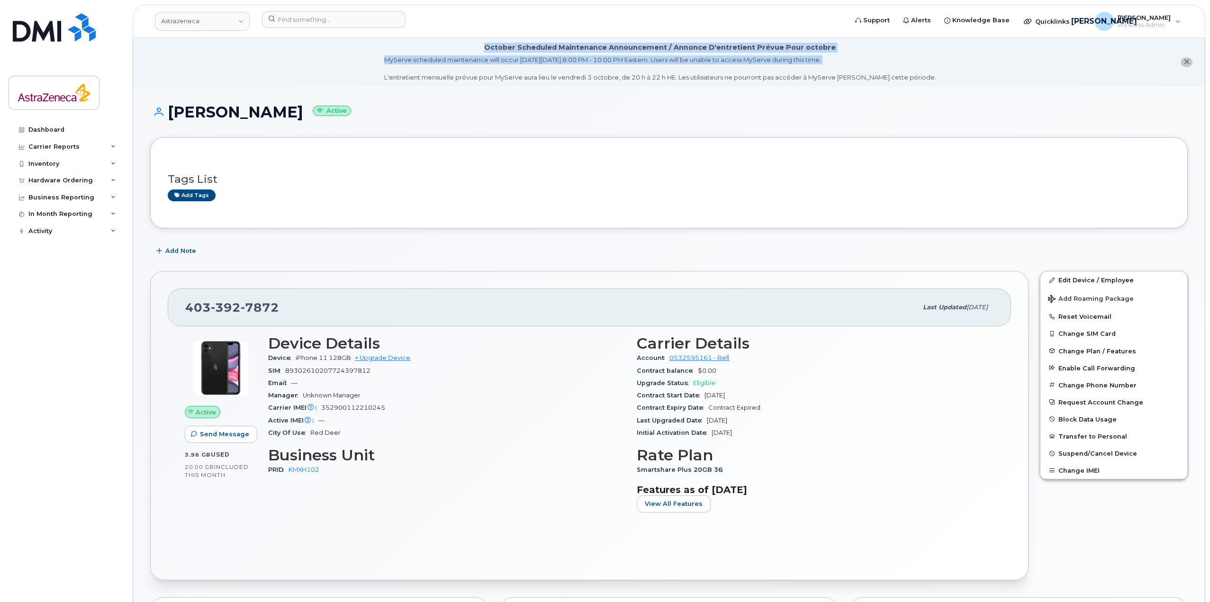
drag, startPoint x: 961, startPoint y: 72, endPoint x: 482, endPoint y: 41, distance: 480.0
click at [482, 41] on li "October Scheduled Maintenance Announcement / Annonce D'entretient Prévue Pour o…" at bounding box center [669, 62] width 1072 height 49
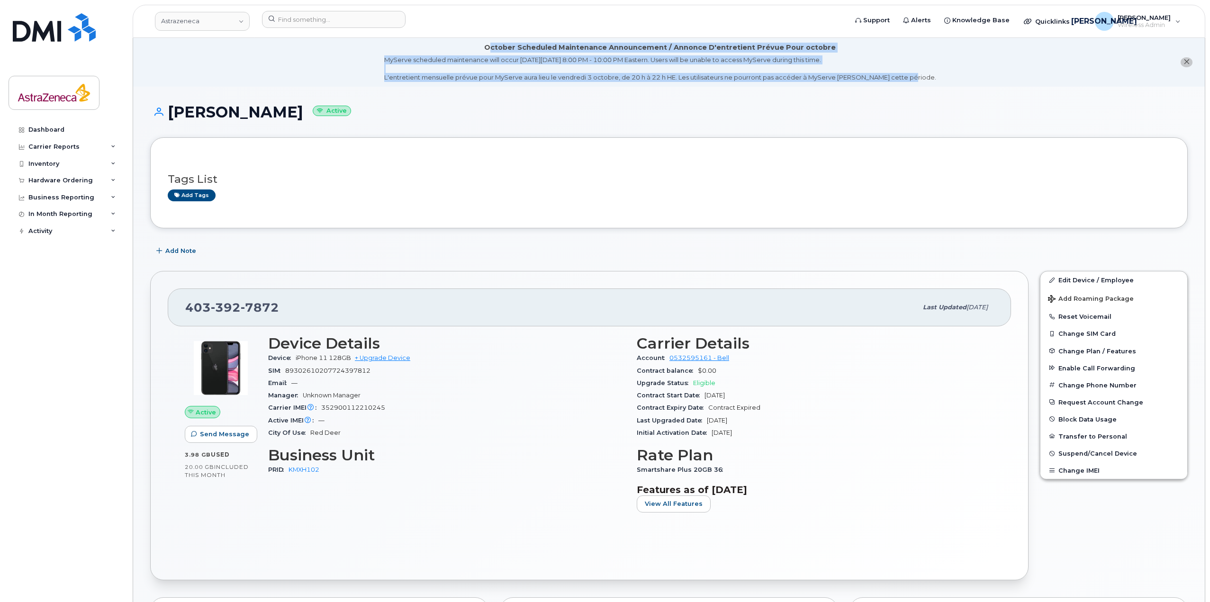
drag, startPoint x: 931, startPoint y: 77, endPoint x: 495, endPoint y: 45, distance: 437.5
click at [495, 45] on li "October Scheduled Maintenance Announcement / Annonce D'entretient Prévue Pour o…" at bounding box center [669, 62] width 1072 height 49
click at [495, 45] on div "October Scheduled Maintenance Announcement / Annonce D'entretient Prévue Pour o…" at bounding box center [660, 48] width 352 height 10
drag, startPoint x: 489, startPoint y: 48, endPoint x: 1006, endPoint y: 74, distance: 517.5
click at [1006, 74] on li "October Scheduled Maintenance Announcement / Annonce D'entretient Prévue Pour o…" at bounding box center [669, 62] width 1072 height 49
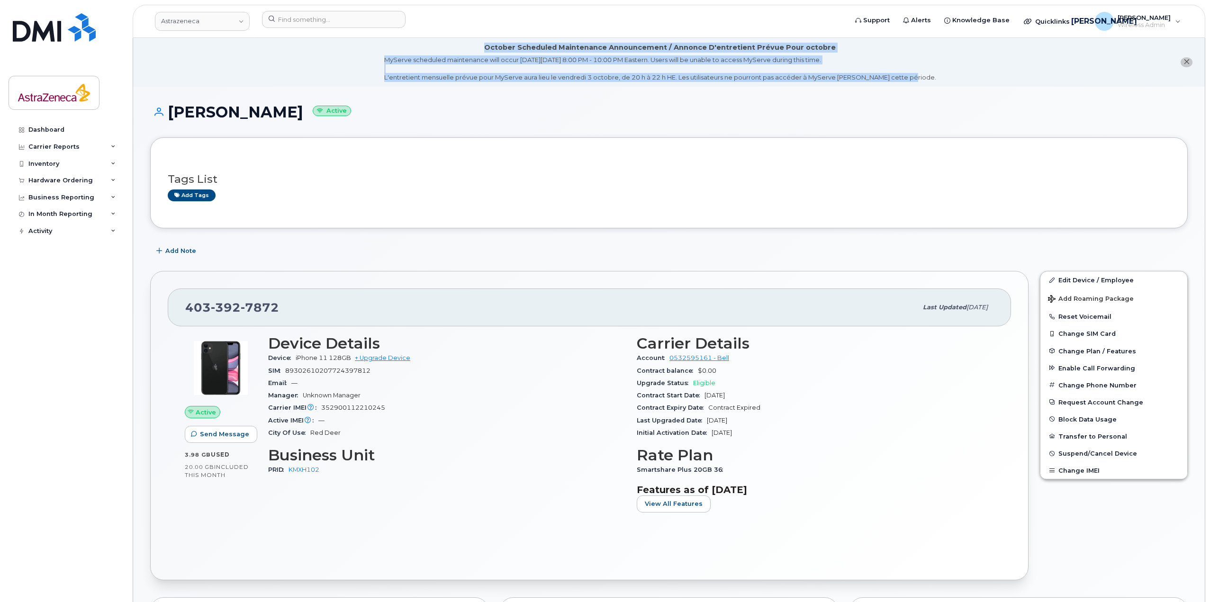
click at [1006, 75] on li "October Scheduled Maintenance Announcement / Annonce D'entretient Prévue Pour o…" at bounding box center [669, 62] width 1072 height 49
drag, startPoint x: 1017, startPoint y: 80, endPoint x: 354, endPoint y: 43, distance: 663.9
click at [354, 43] on li "October Scheduled Maintenance Announcement / Annonce D'entretient Prévue Pour o…" at bounding box center [669, 62] width 1072 height 49
click at [561, 56] on div "MyServe scheduled maintenance will occur on Friday October 3rd, 8:00 PM - 10:00…" at bounding box center [660, 68] width 552 height 27
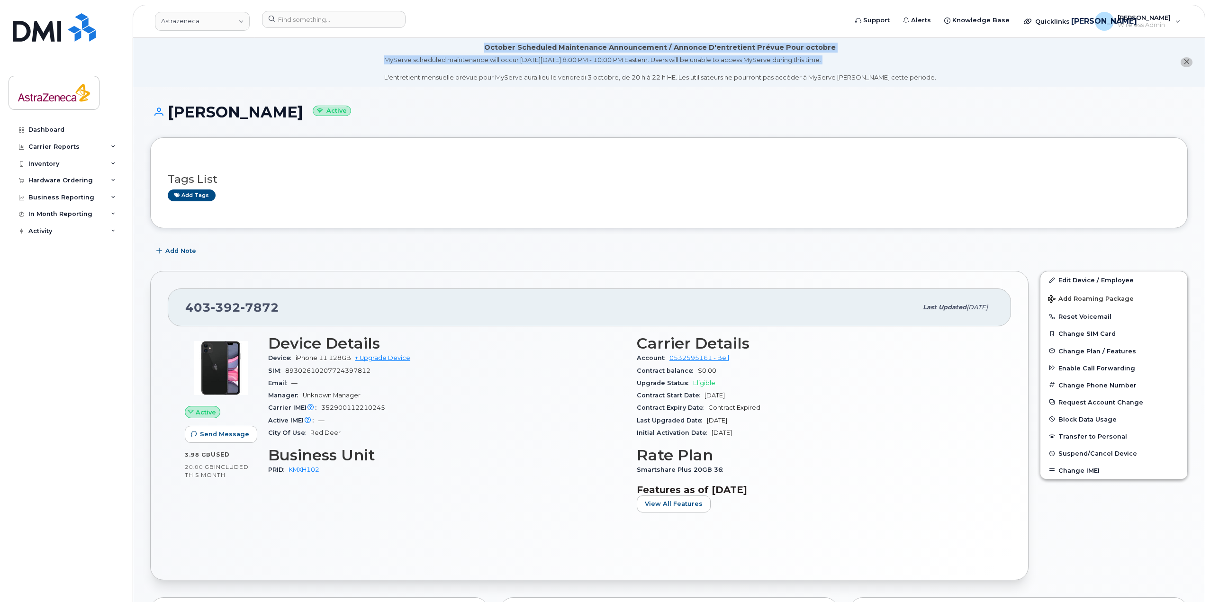
drag, startPoint x: 481, startPoint y: 42, endPoint x: 893, endPoint y: 66, distance: 412.9
click at [893, 66] on li "October Scheduled Maintenance Announcement / Annonce D'entretient Prévue Pour o…" at bounding box center [669, 62] width 1072 height 49
click at [893, 66] on div "MyServe scheduled maintenance will occur on Friday October 3rd, 8:00 PM - 10:00…" at bounding box center [660, 68] width 552 height 27
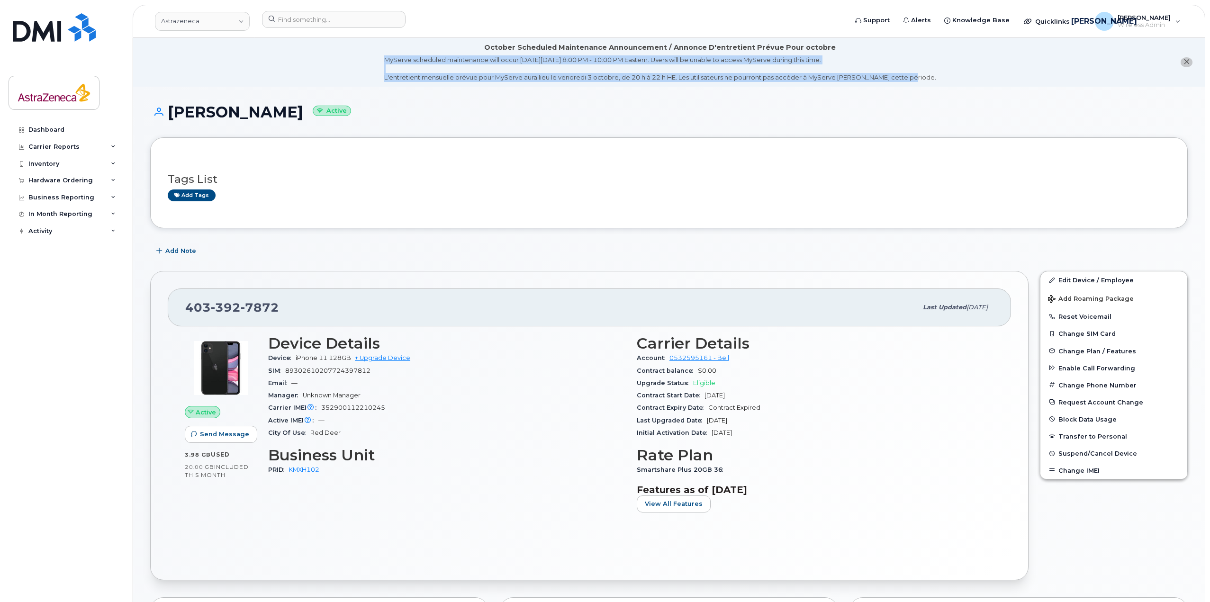
drag, startPoint x: 966, startPoint y: 84, endPoint x: 433, endPoint y: 51, distance: 534.5
click at [359, 54] on li "October Scheduled Maintenance Announcement / Annonce D'entretient Prévue Pour o…" at bounding box center [669, 62] width 1072 height 49
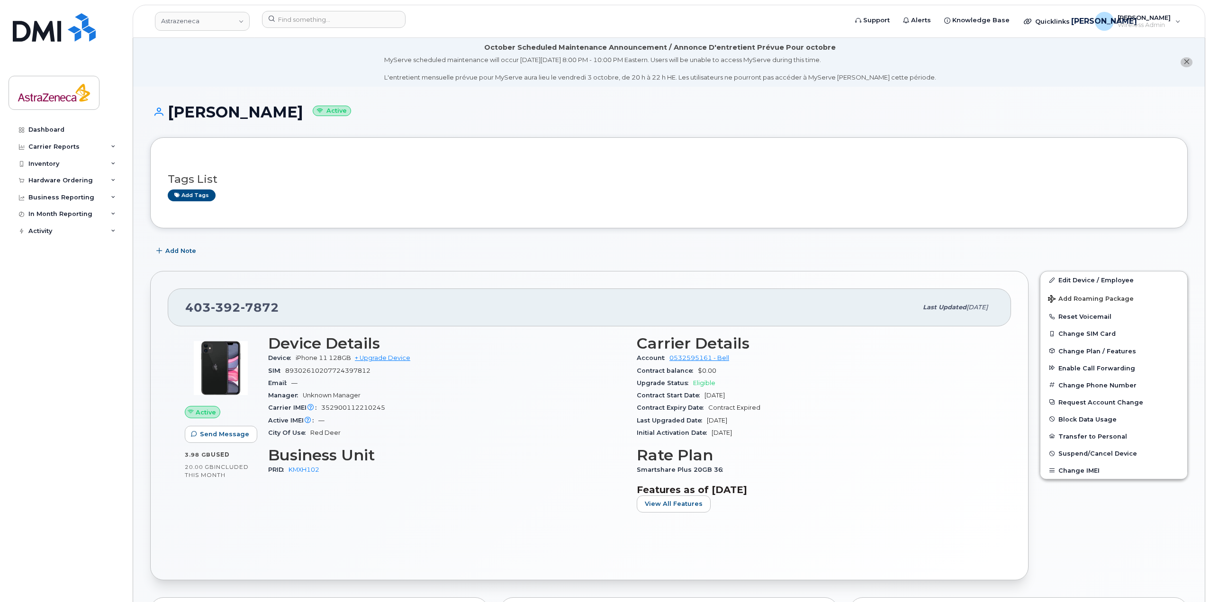
click at [606, 40] on li "October Scheduled Maintenance Announcement / Annonce D'entretient Prévue Pour o…" at bounding box center [669, 62] width 1072 height 49
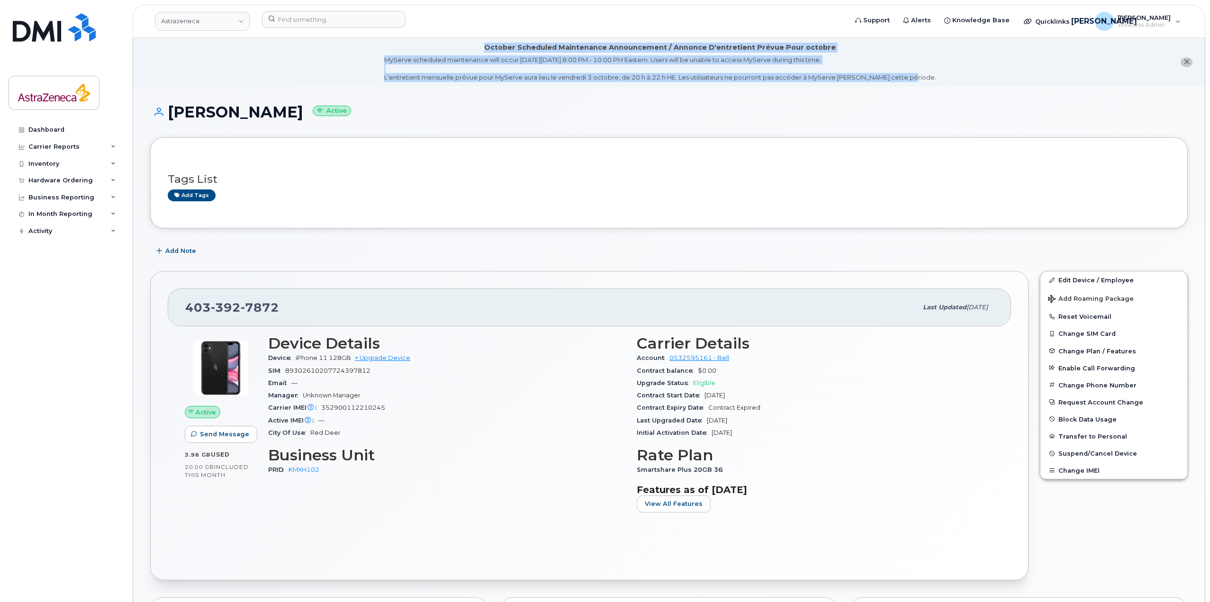
drag, startPoint x: 541, startPoint y: 55, endPoint x: 936, endPoint y: 84, distance: 396.6
click at [936, 84] on li "October Scheduled Maintenance Announcement / Annonce D'entretient Prévue Pour o…" at bounding box center [669, 62] width 1072 height 49
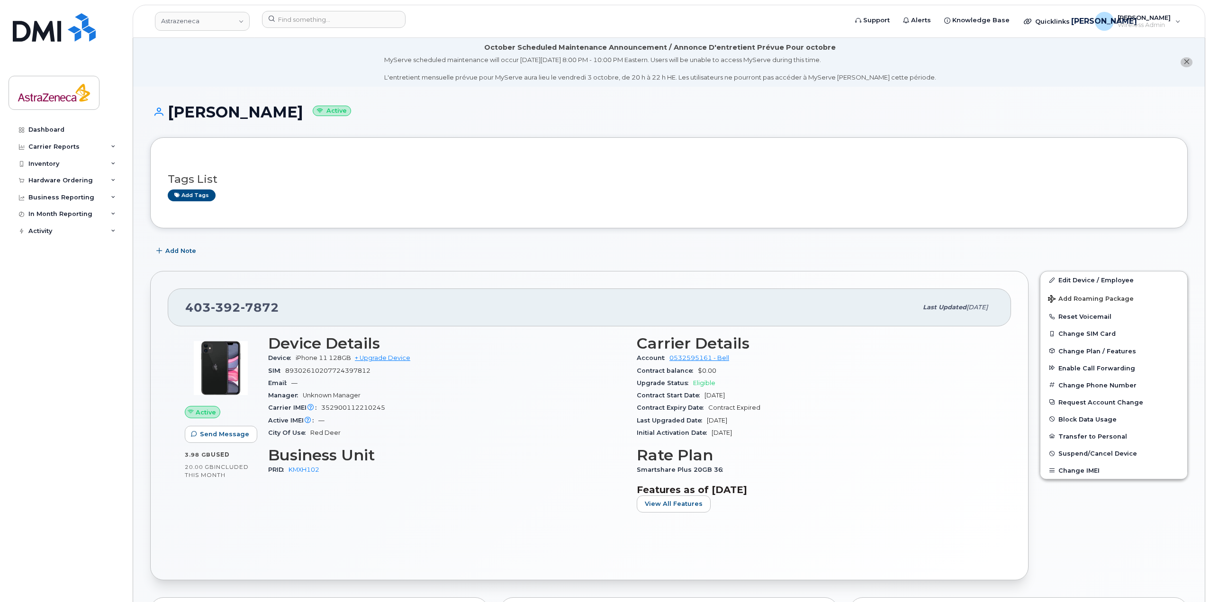
click at [224, 109] on h1 "Craig Erion Active" at bounding box center [669, 112] width 1038 height 17
click at [204, 110] on h1 "Craig Erion Active" at bounding box center [669, 112] width 1038 height 17
click at [228, 118] on h1 "Craig Erion Active" at bounding box center [669, 112] width 1038 height 17
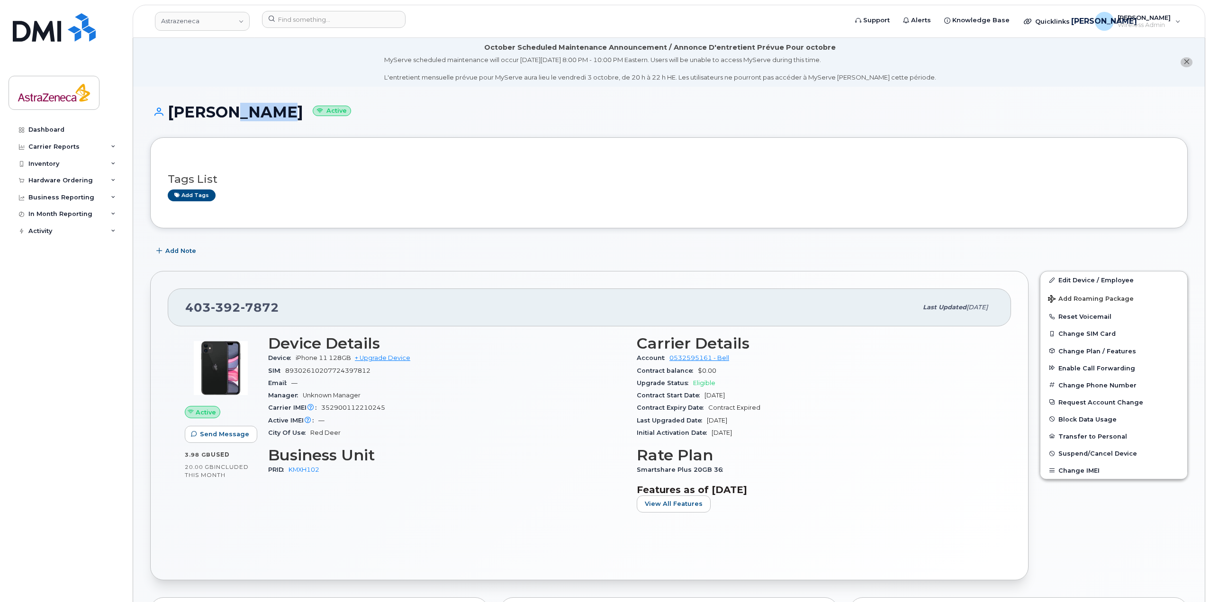
click at [228, 118] on h1 "Craig Erion Active" at bounding box center [669, 112] width 1038 height 17
click at [201, 116] on h1 "Craig Erion Active" at bounding box center [669, 112] width 1038 height 17
click at [229, 120] on h1 "Craig Erion Active" at bounding box center [669, 112] width 1038 height 17
drag, startPoint x: 211, startPoint y: 114, endPoint x: 244, endPoint y: 116, distance: 33.2
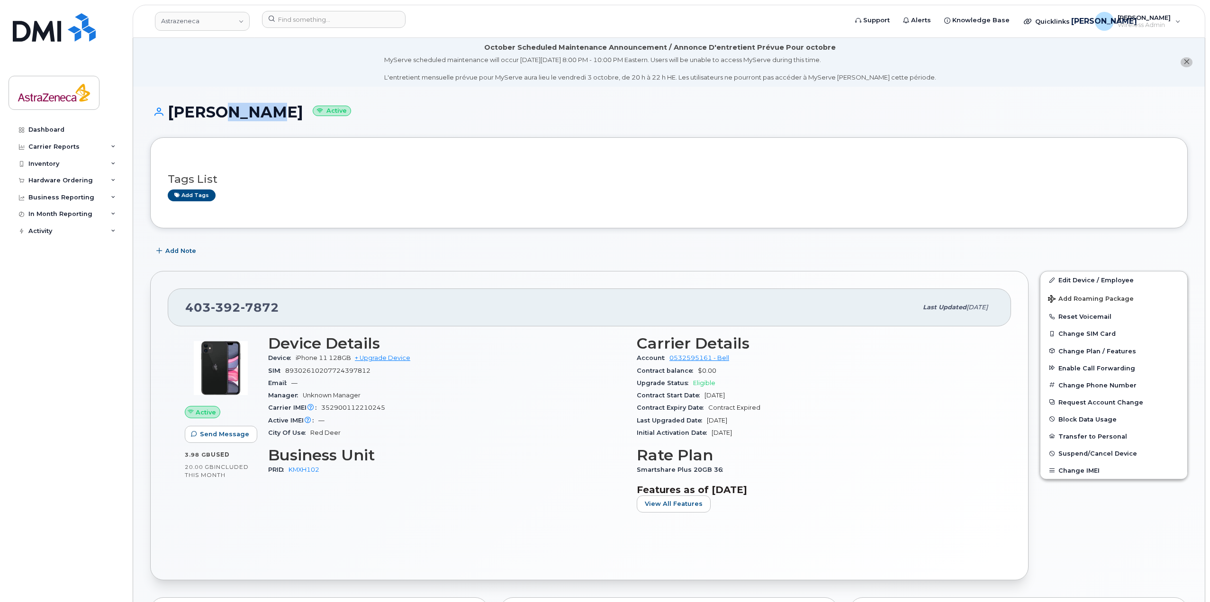
click at [244, 116] on h1 "Craig Erion Active" at bounding box center [669, 112] width 1038 height 17
drag, startPoint x: 258, startPoint y: 120, endPoint x: 218, endPoint y: 116, distance: 40.5
click at [218, 116] on div "Craig Erion Active" at bounding box center [669, 121] width 1038 height 34
click at [200, 118] on h1 "Craig Erion Active" at bounding box center [669, 112] width 1038 height 17
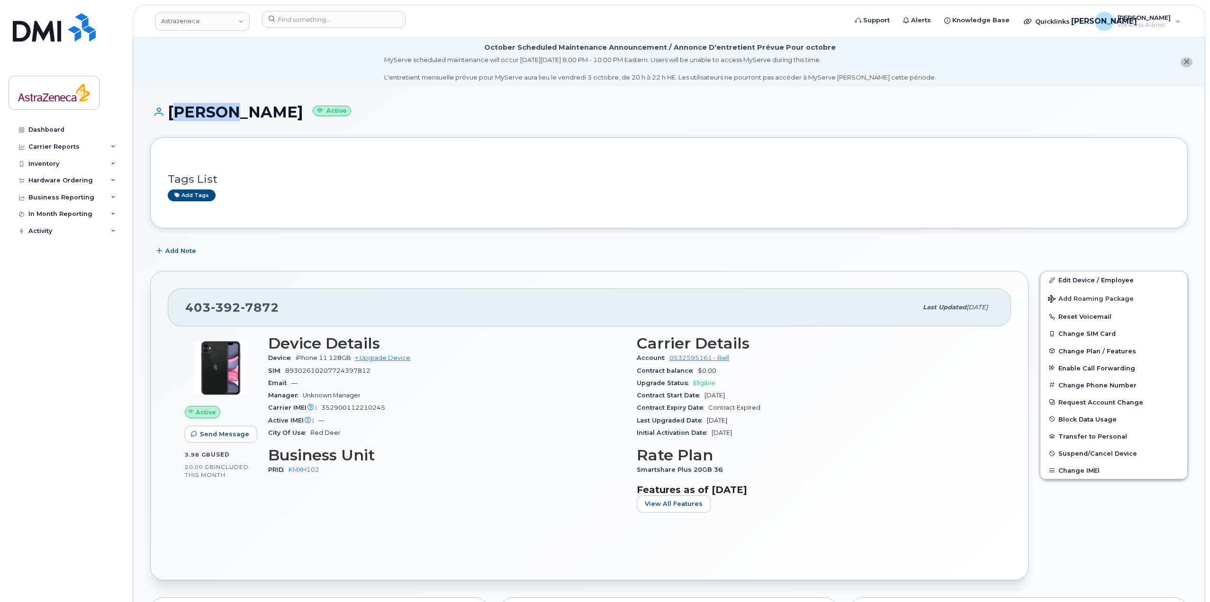
drag, startPoint x: 213, startPoint y: 120, endPoint x: 172, endPoint y: 113, distance: 41.8
click at [172, 113] on h1 "Craig Erion Active" at bounding box center [669, 112] width 1038 height 17
drag, startPoint x: 212, startPoint y: 113, endPoint x: 257, endPoint y: 111, distance: 45.5
click at [257, 111] on h1 "Craig Erion Active" at bounding box center [669, 112] width 1038 height 17
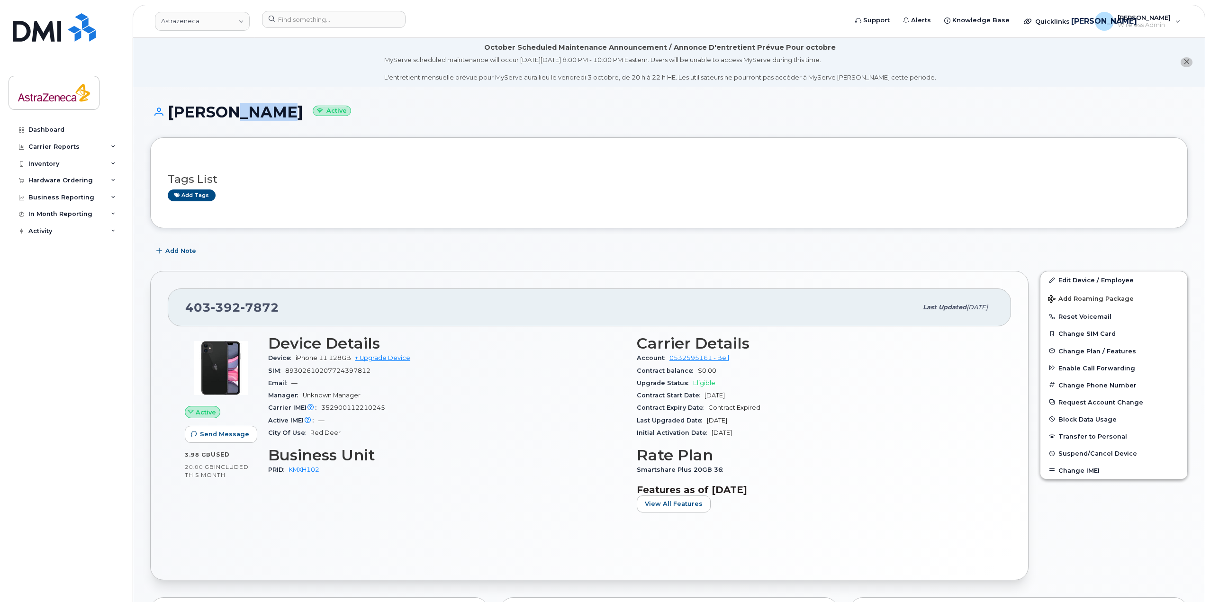
click at [219, 120] on h1 "Craig Erion Active" at bounding box center [669, 112] width 1038 height 17
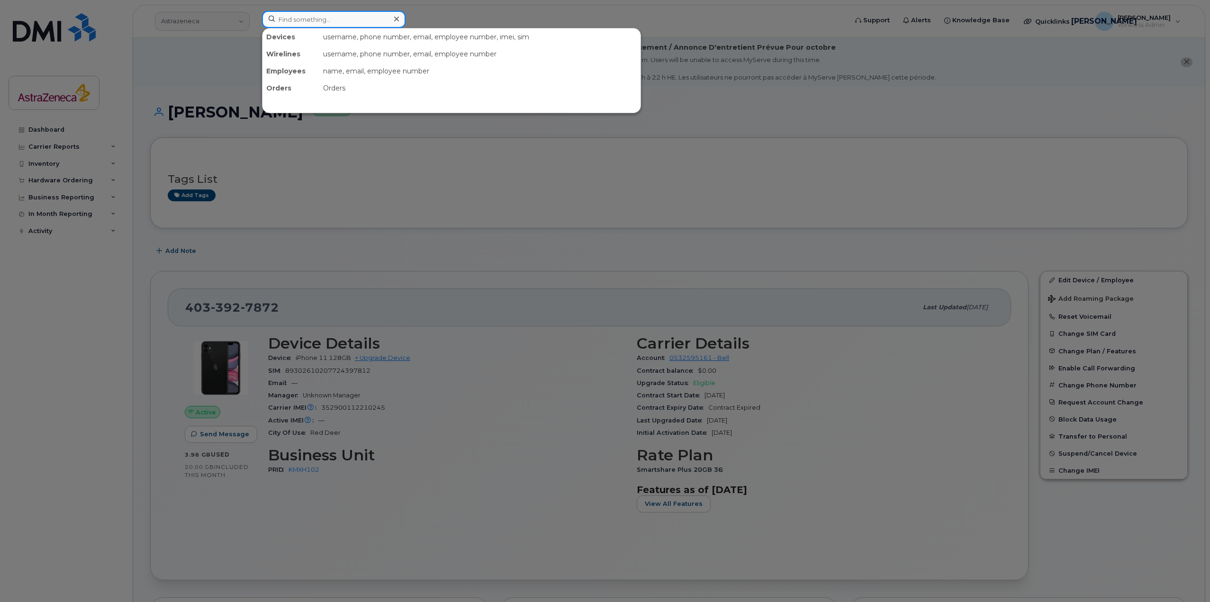
click at [388, 18] on input at bounding box center [334, 19] width 144 height 17
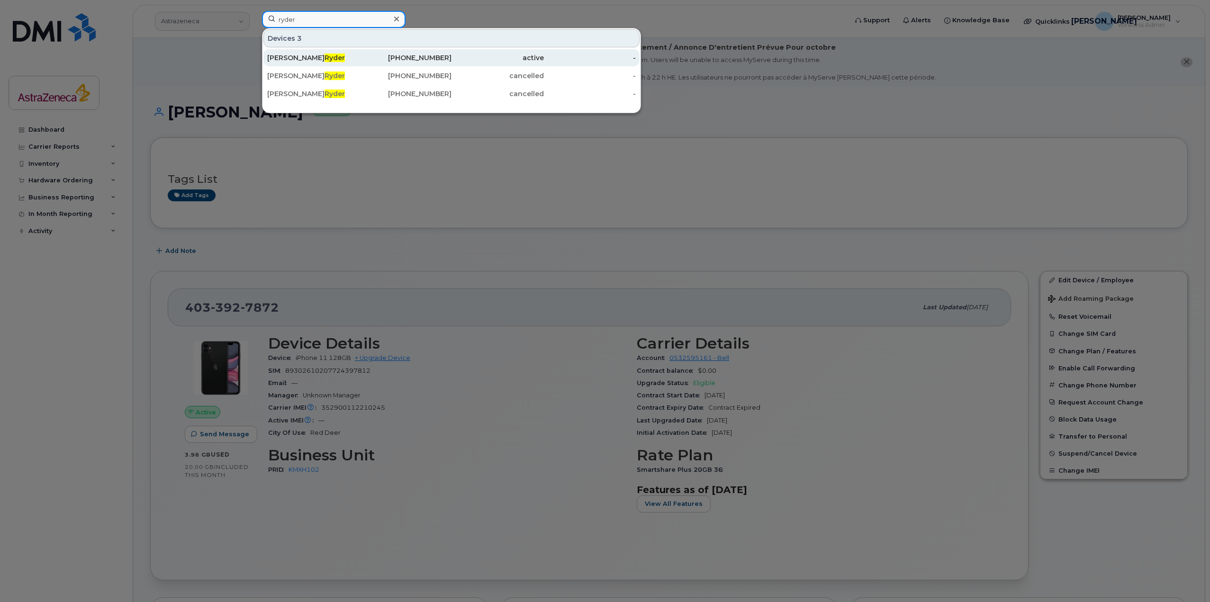
type input "ryder"
click at [342, 54] on div "Jason Ryder" at bounding box center [313, 57] width 92 height 9
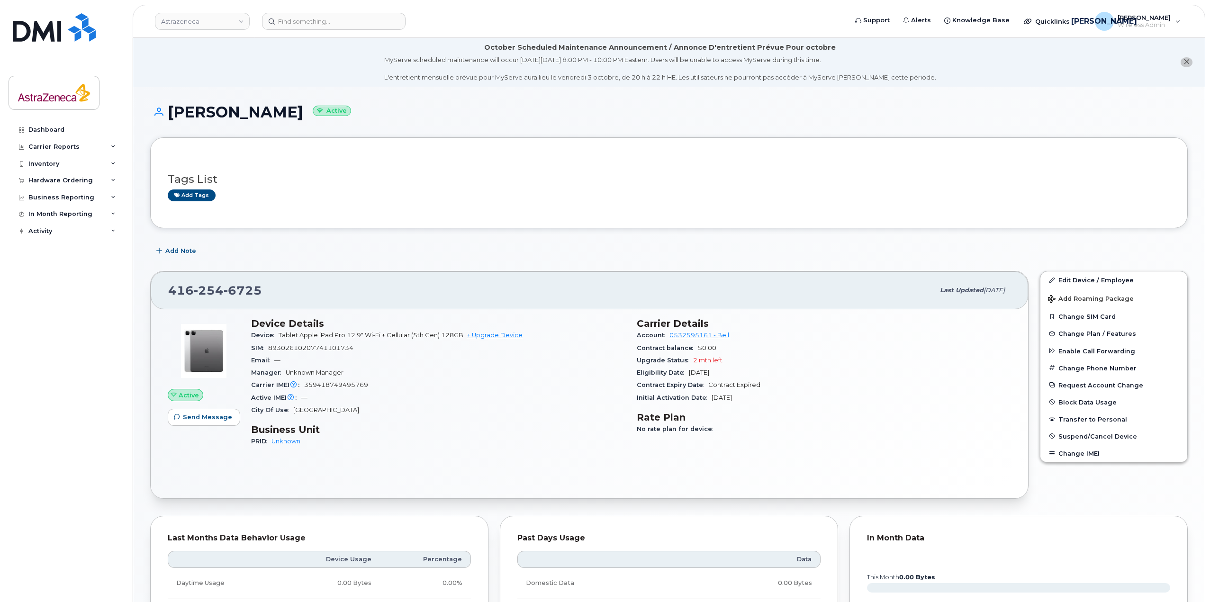
click at [231, 108] on h1 "[PERSON_NAME] Active" at bounding box center [669, 112] width 1038 height 17
click at [164, 106] on h1 "[PERSON_NAME] Active" at bounding box center [669, 112] width 1038 height 17
drag, startPoint x: 739, startPoint y: 373, endPoint x: 691, endPoint y: 371, distance: 48.4
click at [691, 371] on div "Eligibility Date [DATE]" at bounding box center [824, 373] width 374 height 12
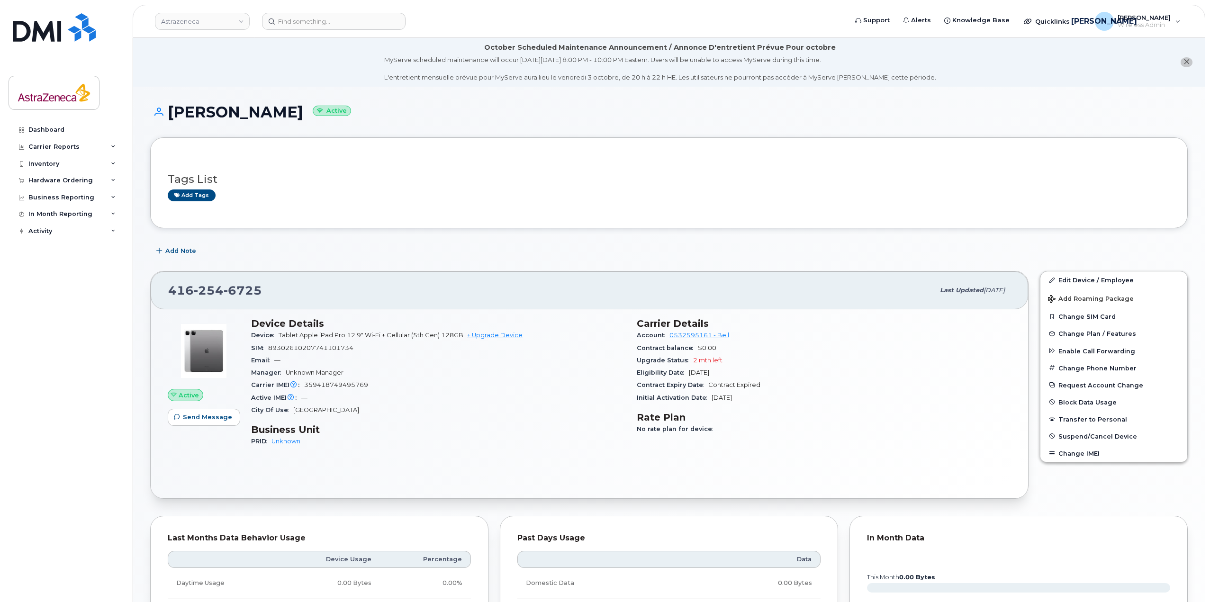
click at [691, 371] on span "[DATE]" at bounding box center [699, 372] width 20 height 7
drag, startPoint x: 727, startPoint y: 394, endPoint x: 694, endPoint y: 394, distance: 33.2
click at [694, 394] on div "Initial Activation Date Sep 14, 2025" at bounding box center [824, 398] width 374 height 12
click at [700, 397] on span "Initial Activation Date" at bounding box center [674, 397] width 75 height 7
click at [311, 20] on input at bounding box center [334, 21] width 144 height 17
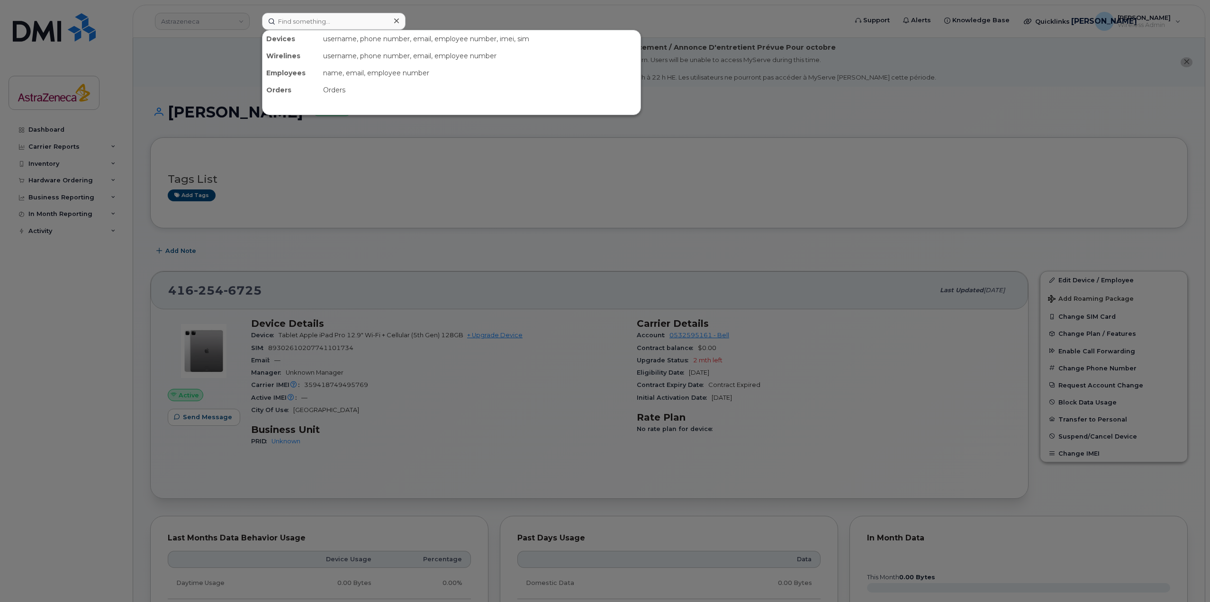
click at [393, 166] on div at bounding box center [605, 301] width 1210 height 602
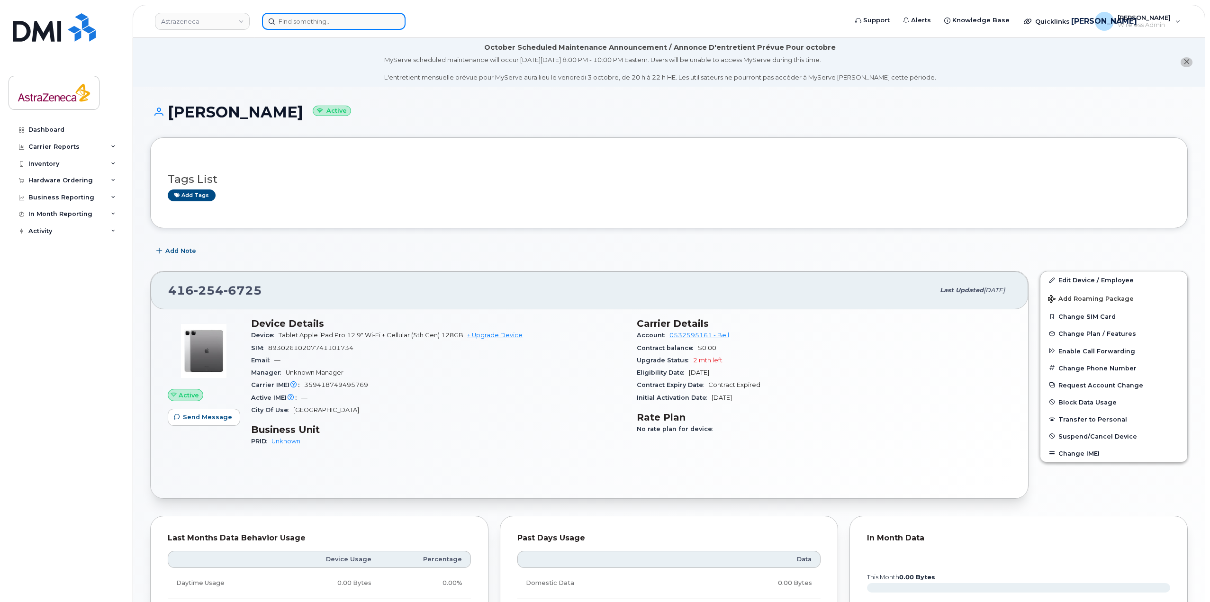
click at [357, 29] on input at bounding box center [334, 21] width 144 height 17
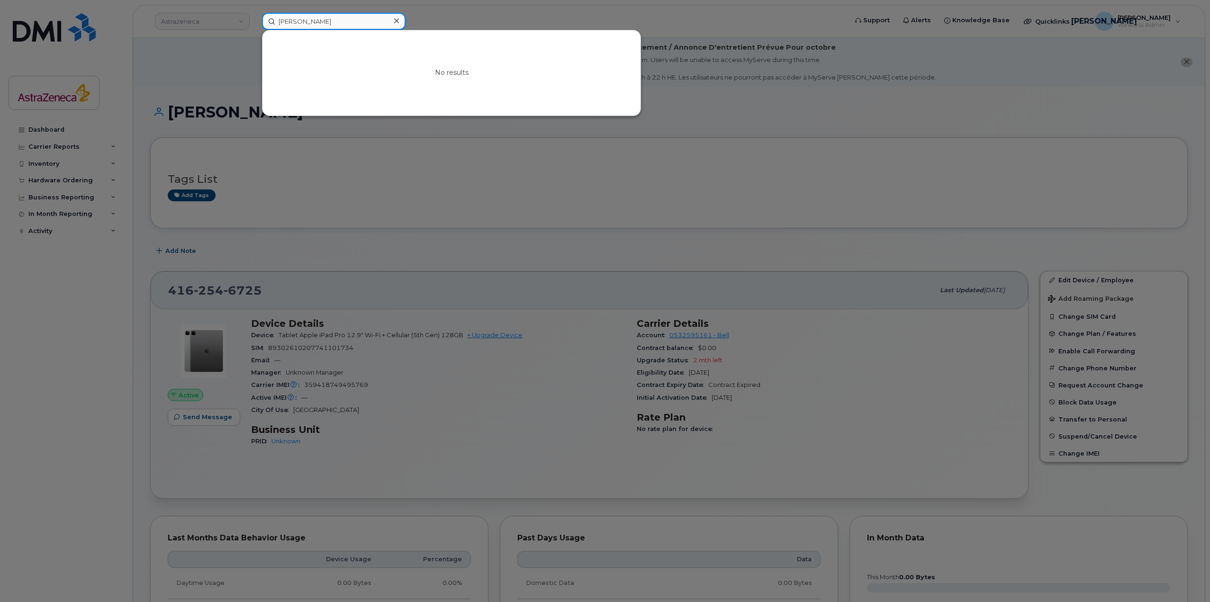
type input "[PERSON_NAME]"
